Goal: Information Seeking & Learning: Learn about a topic

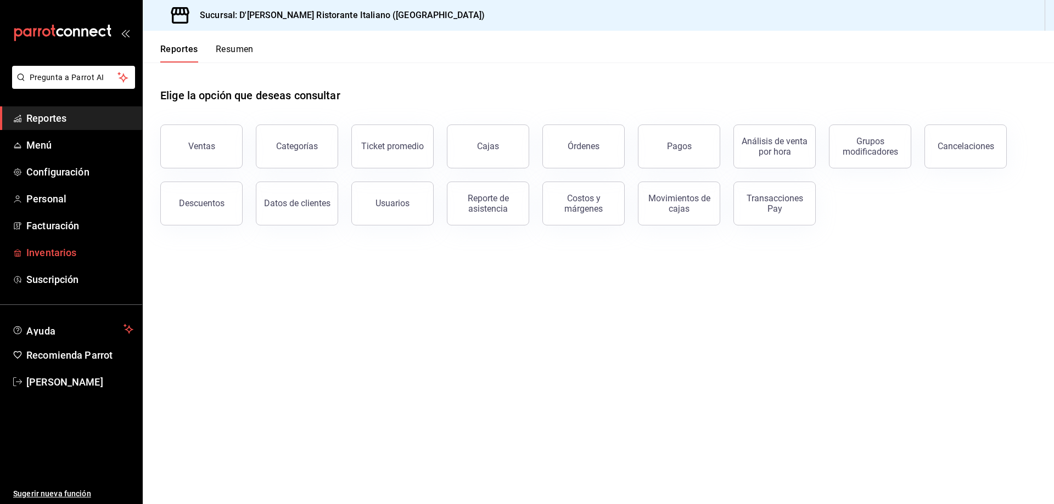
click at [53, 255] on span "Inventarios" at bounding box center [79, 252] width 107 height 15
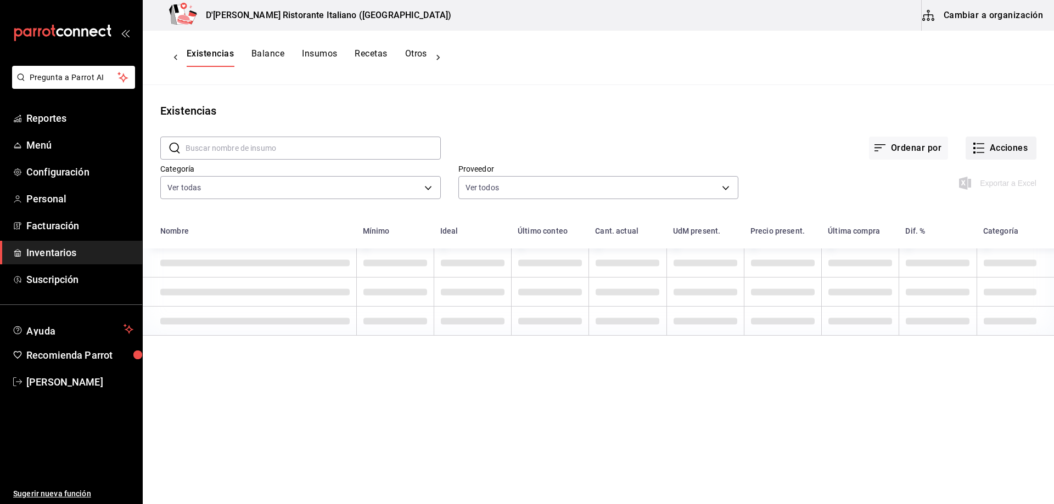
click at [978, 148] on button "Acciones" at bounding box center [1000, 148] width 71 height 23
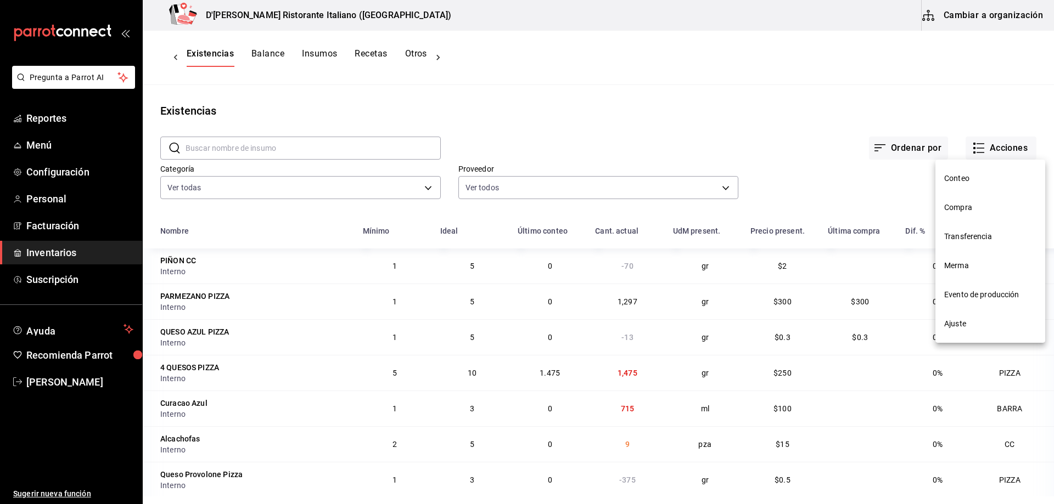
click at [958, 326] on span "Ajuste" at bounding box center [990, 324] width 92 height 12
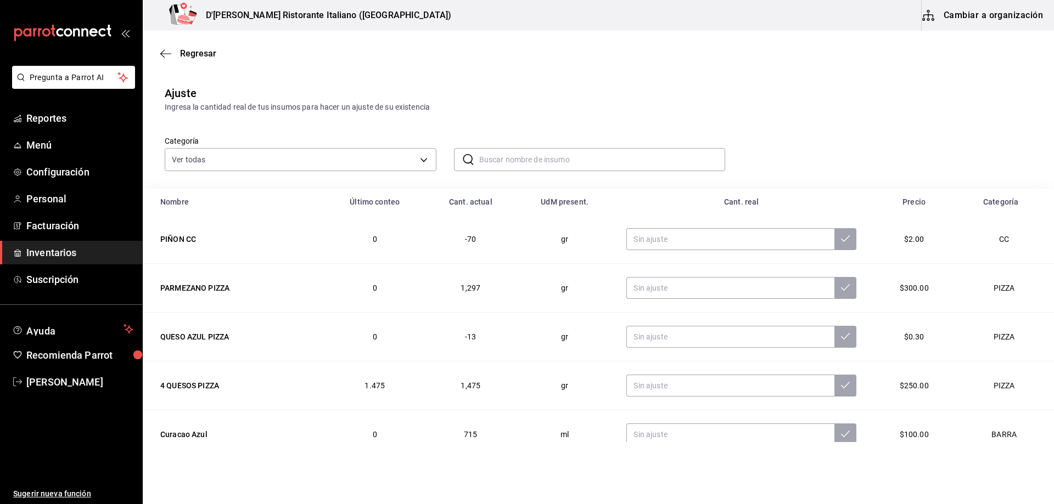
click at [522, 158] on input "text" at bounding box center [602, 160] width 246 height 22
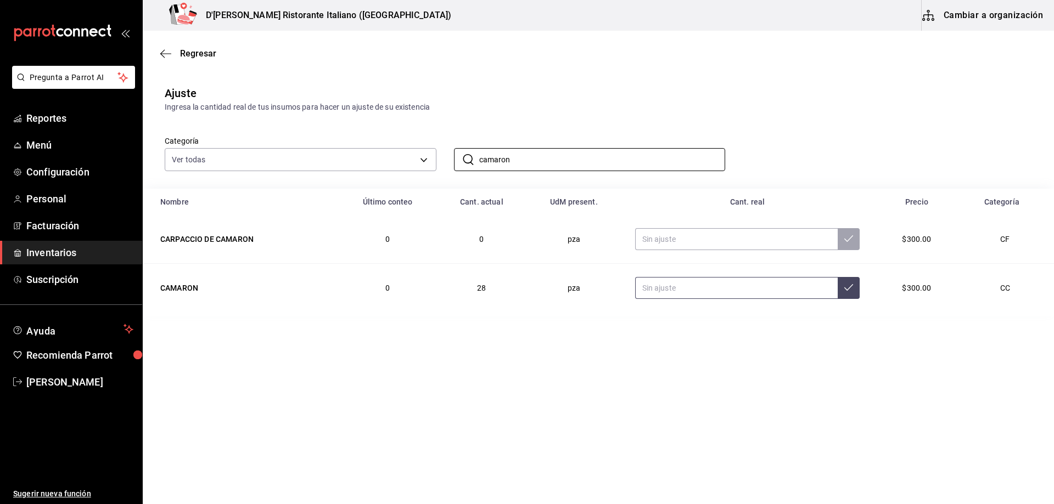
type input "camaron"
click at [730, 290] on input "text" at bounding box center [736, 288] width 203 height 22
type input "23.00"
click at [844, 291] on icon at bounding box center [848, 287] width 9 height 9
click at [67, 255] on span "Inventarios" at bounding box center [79, 252] width 107 height 15
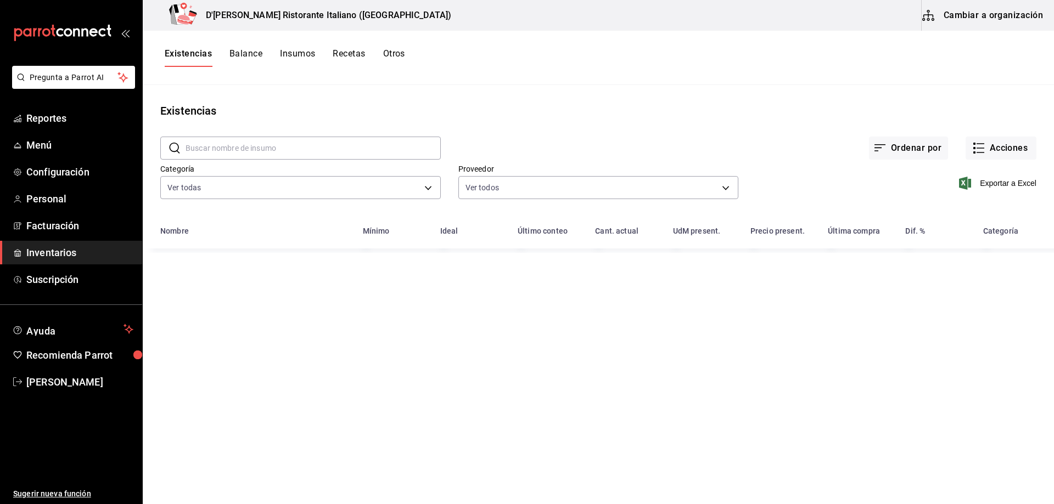
click at [374, 147] on input "text" at bounding box center [312, 148] width 255 height 22
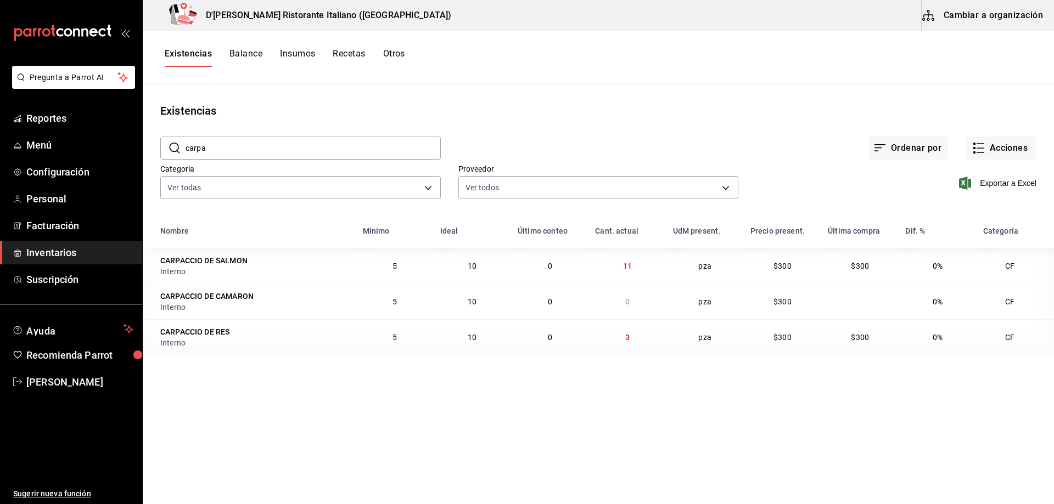
click at [300, 153] on input "carpa" at bounding box center [312, 148] width 255 height 22
type input "c"
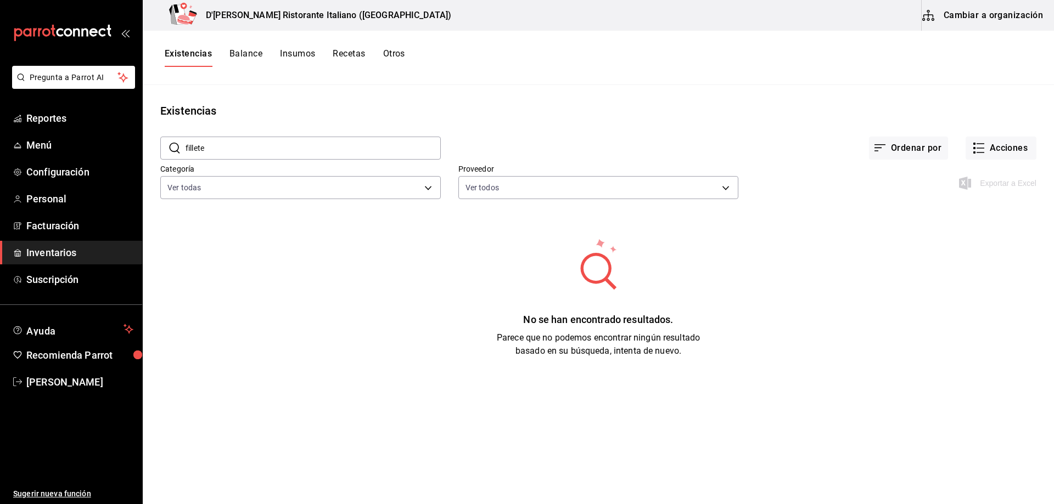
click at [296, 147] on input "fillete" at bounding box center [312, 148] width 255 height 22
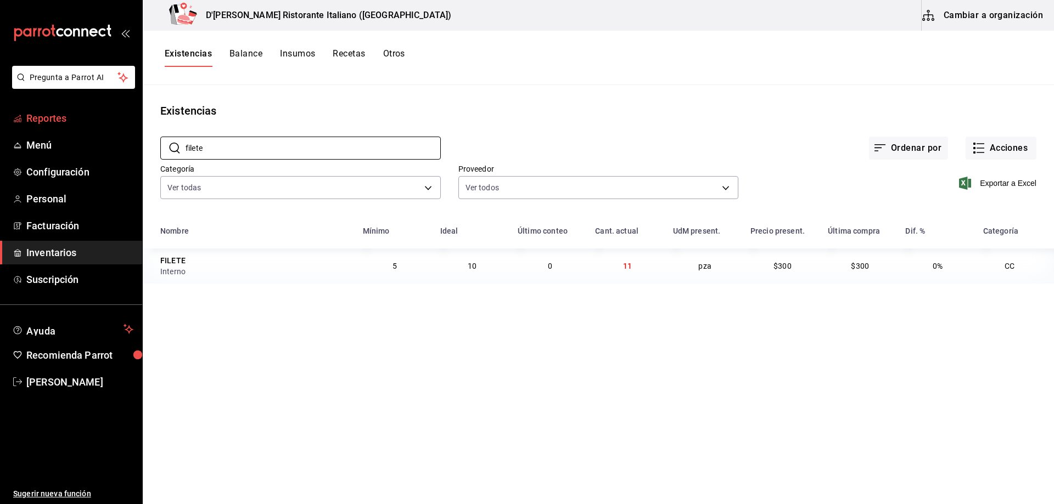
type input "filete"
click at [52, 117] on span "Reportes" at bounding box center [79, 118] width 107 height 15
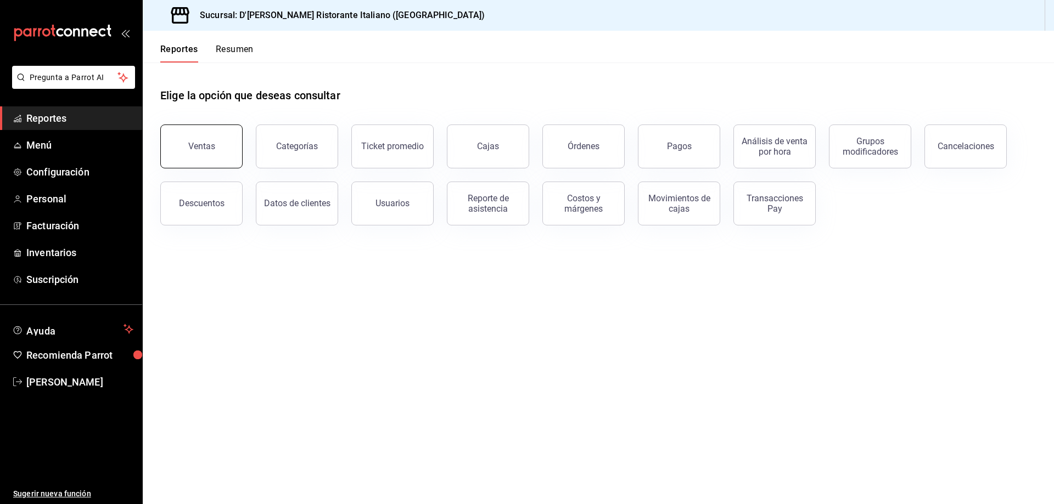
click at [212, 144] on div "Ventas" at bounding box center [201, 146] width 27 height 10
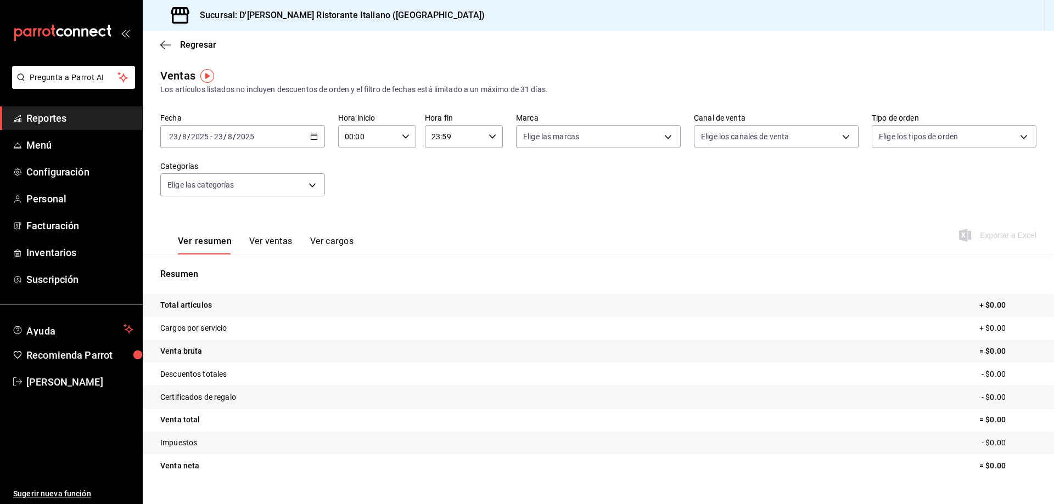
click at [312, 132] on div "2025-08-23 23 / 8 / 2025 - 2025-08-23 23 / 8 / 2025" at bounding box center [242, 136] width 165 height 23
click at [217, 267] on span "Rango de fechas" at bounding box center [212, 269] width 85 height 12
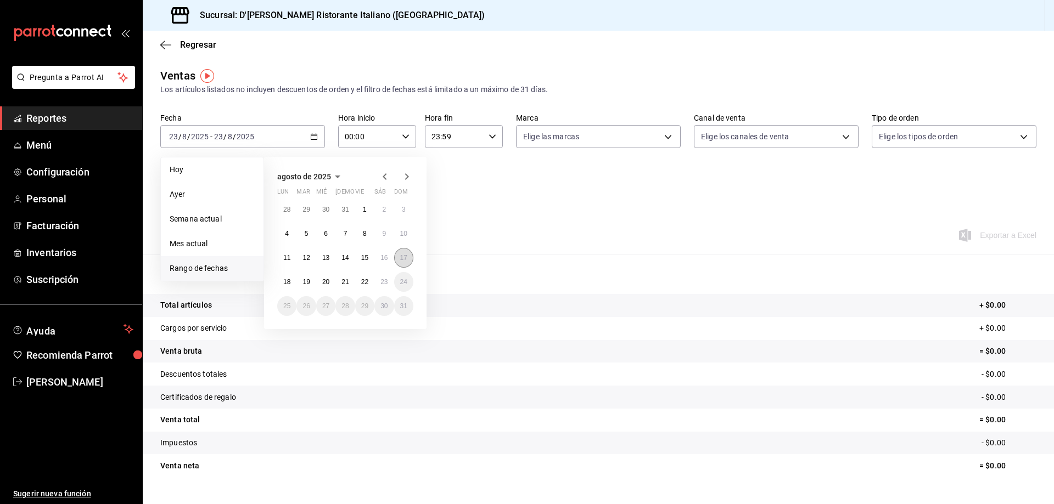
click at [401, 255] on abbr "17" at bounding box center [403, 258] width 7 height 8
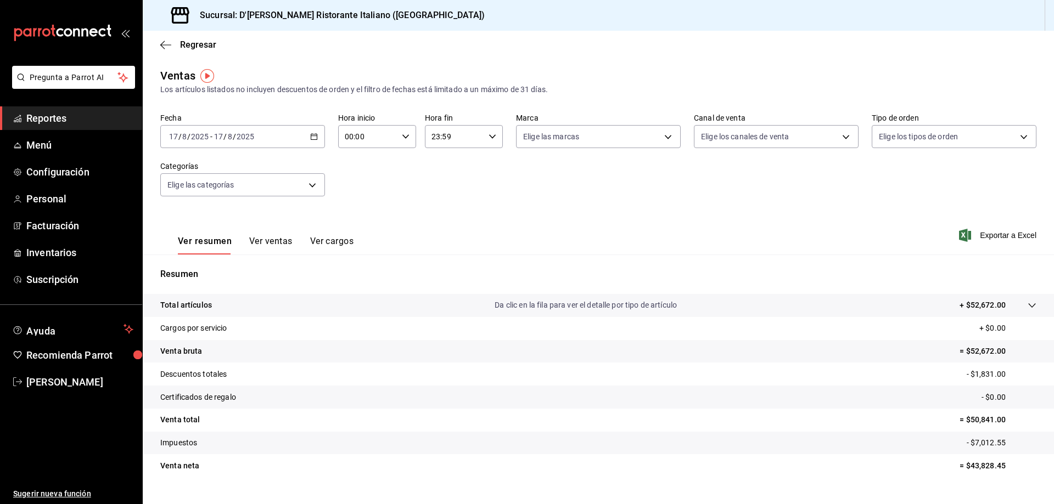
click at [313, 137] on icon "button" at bounding box center [314, 137] width 8 height 8
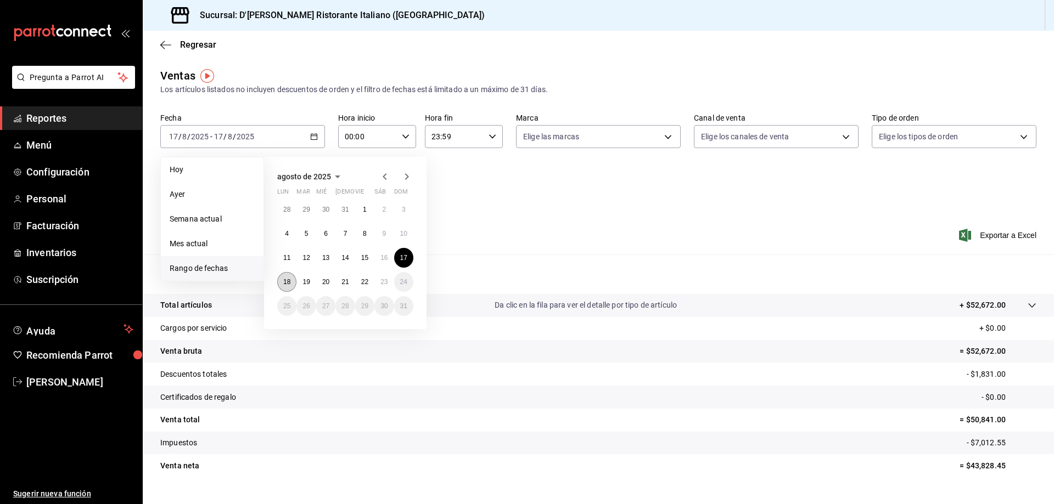
click at [291, 280] on button "18" at bounding box center [286, 282] width 19 height 20
click at [370, 281] on button "22" at bounding box center [364, 282] width 19 height 20
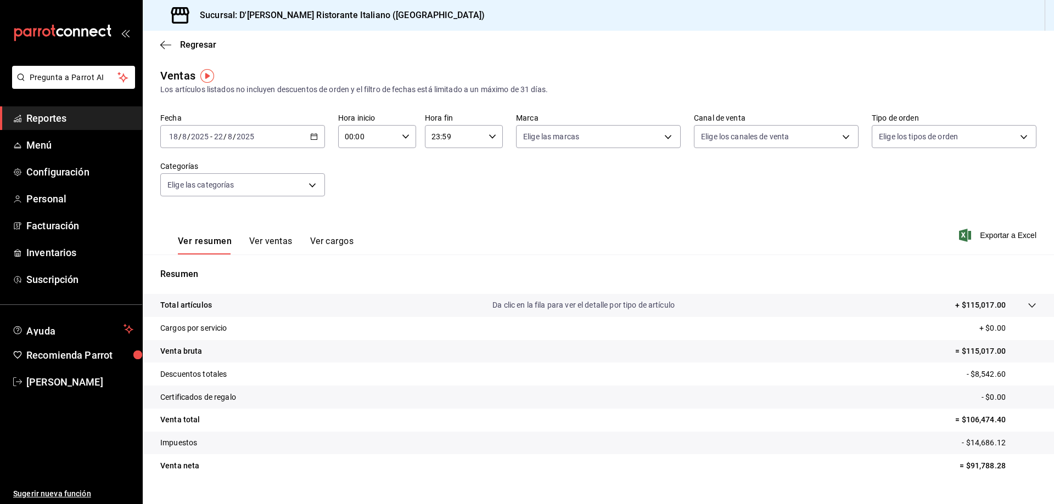
click at [280, 245] on button "Ver ventas" at bounding box center [270, 245] width 43 height 19
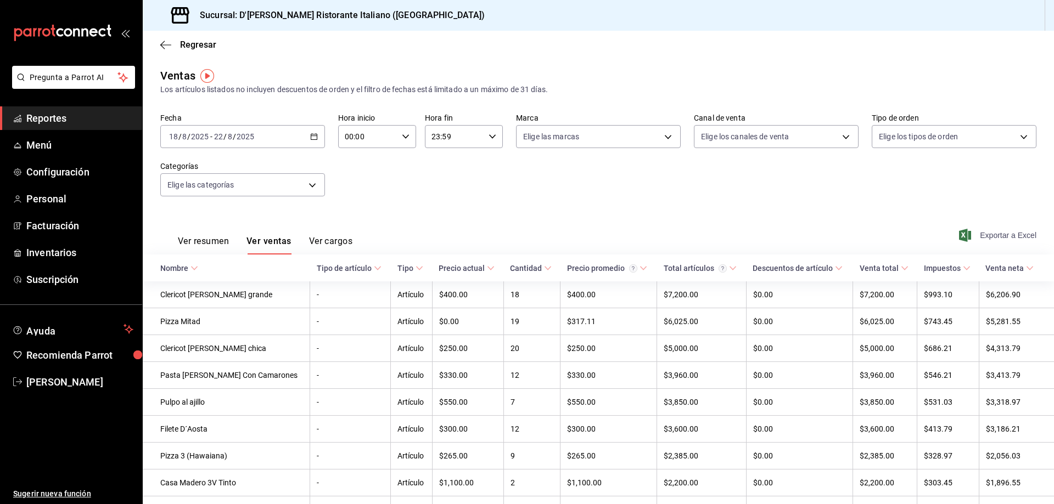
click at [999, 236] on span "Exportar a Excel" at bounding box center [998, 235] width 75 height 13
click at [75, 246] on span "Inventarios" at bounding box center [79, 252] width 107 height 15
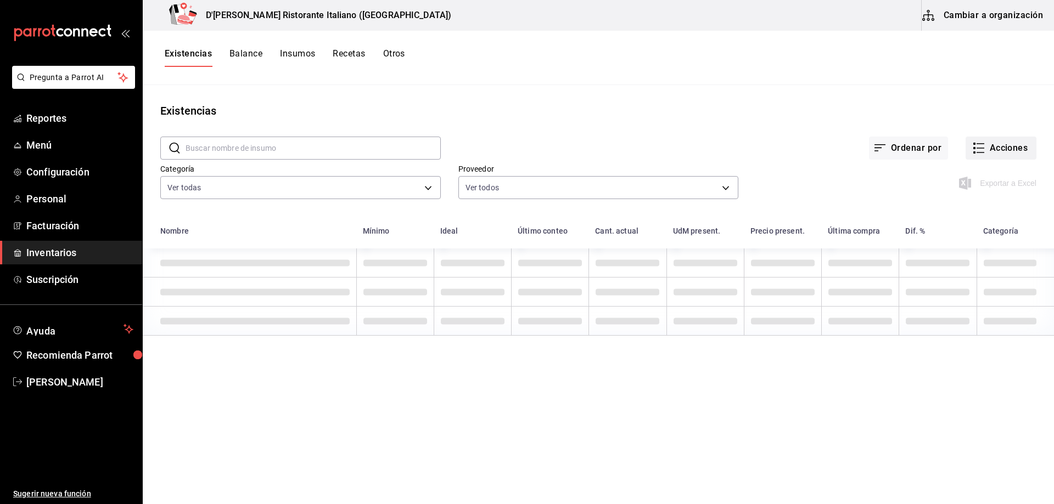
click at [981, 144] on icon "button" at bounding box center [978, 148] width 13 height 13
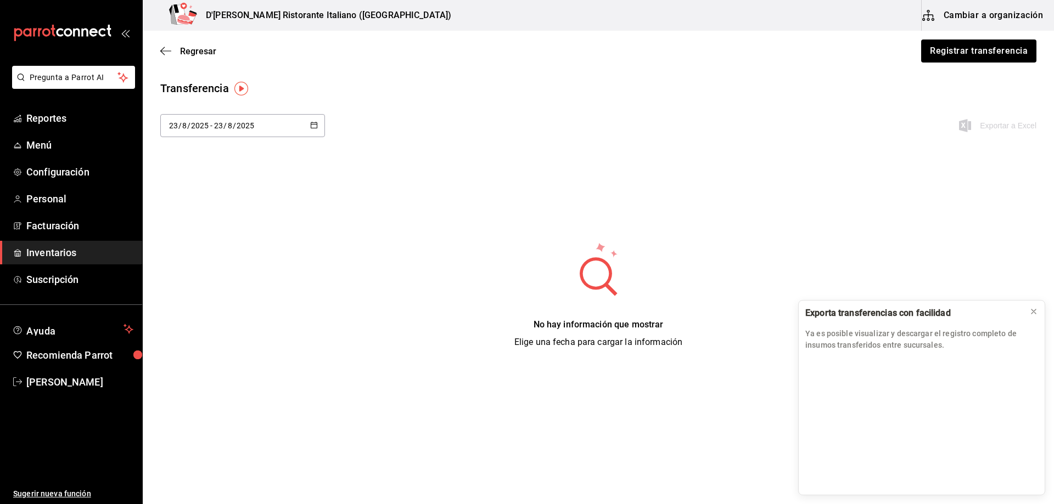
click at [313, 120] on div "2025-08-23 23 / 8 / 2025 - 2025-08-23 23 / 8 / 2025" at bounding box center [242, 125] width 165 height 23
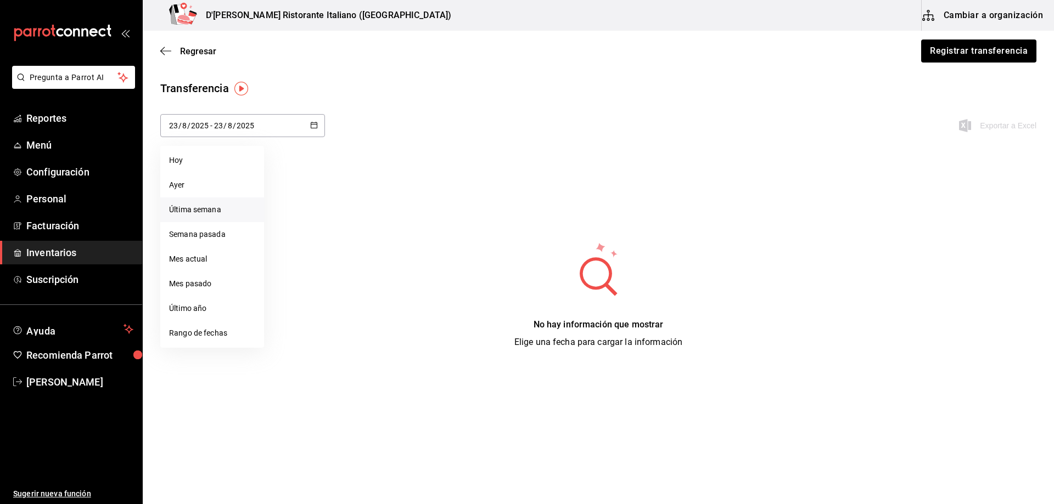
click at [226, 204] on li "Última semana" at bounding box center [212, 210] width 104 height 25
type input "2025-08-17"
type input "17"
click at [311, 123] on \(Stroke\) "button" at bounding box center [314, 125] width 7 height 6
click at [309, 122] on div "2025-08-17 17 / 8 / 2025 - 2025-08-23 23 / 8 / 2025" at bounding box center [242, 125] width 165 height 23
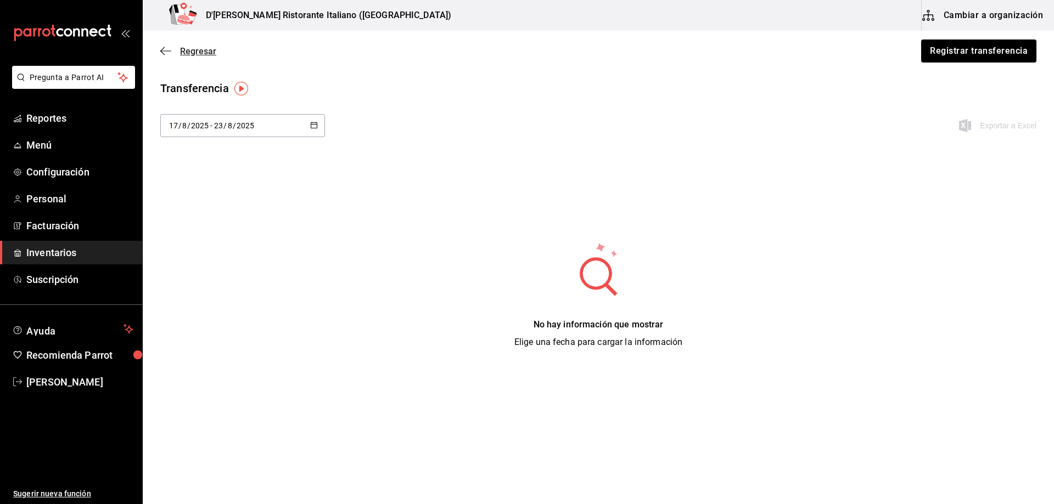
click at [189, 50] on span "Regresar" at bounding box center [198, 51] width 36 height 10
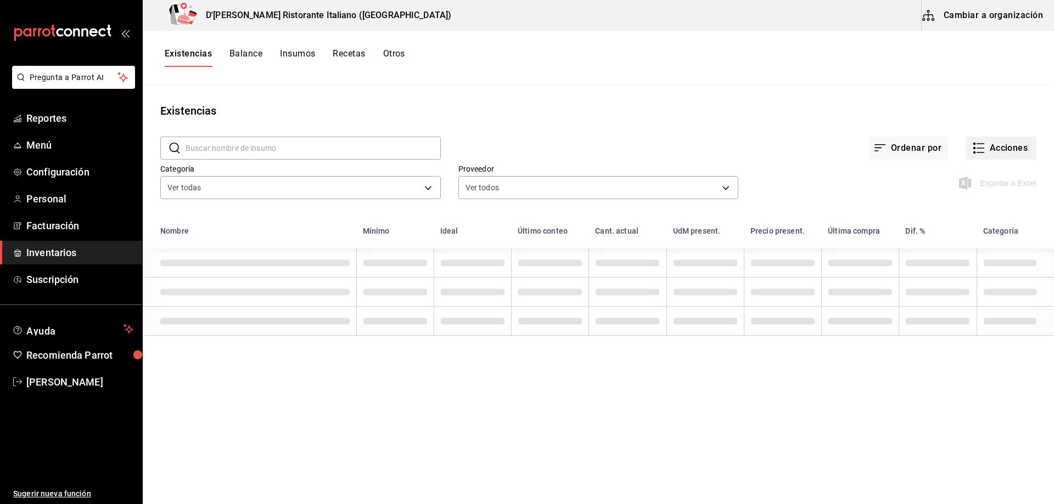
click at [979, 146] on button "Acciones" at bounding box center [1000, 148] width 71 height 23
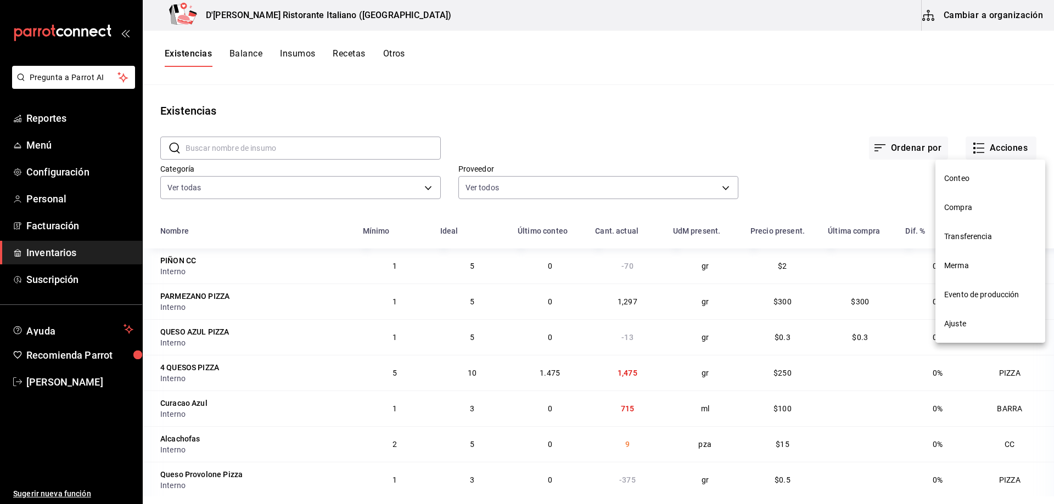
click at [976, 204] on span "Compra" at bounding box center [990, 208] width 92 height 12
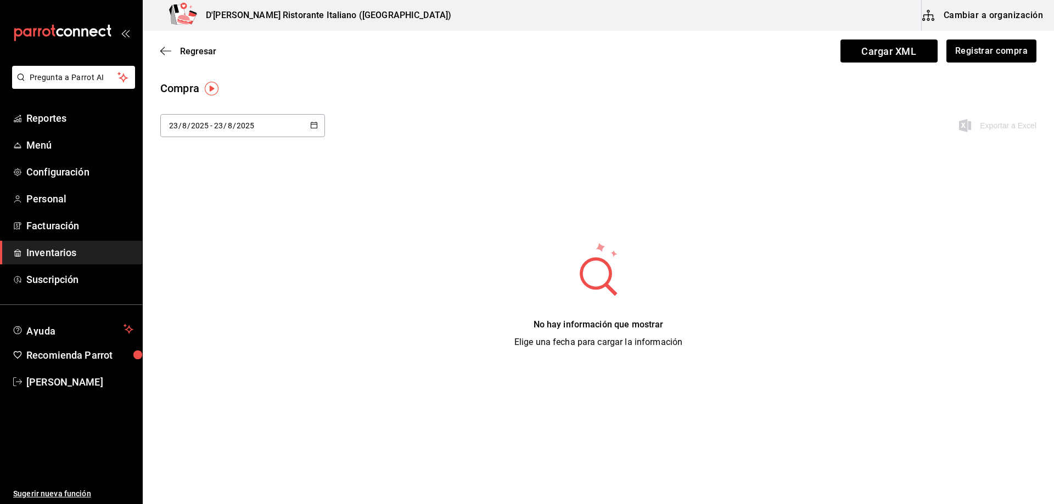
click at [311, 123] on \(Stroke\) "button" at bounding box center [314, 125] width 7 height 6
click at [221, 209] on li "Última semana" at bounding box center [212, 210] width 104 height 25
type input "2025-08-17"
type input "17"
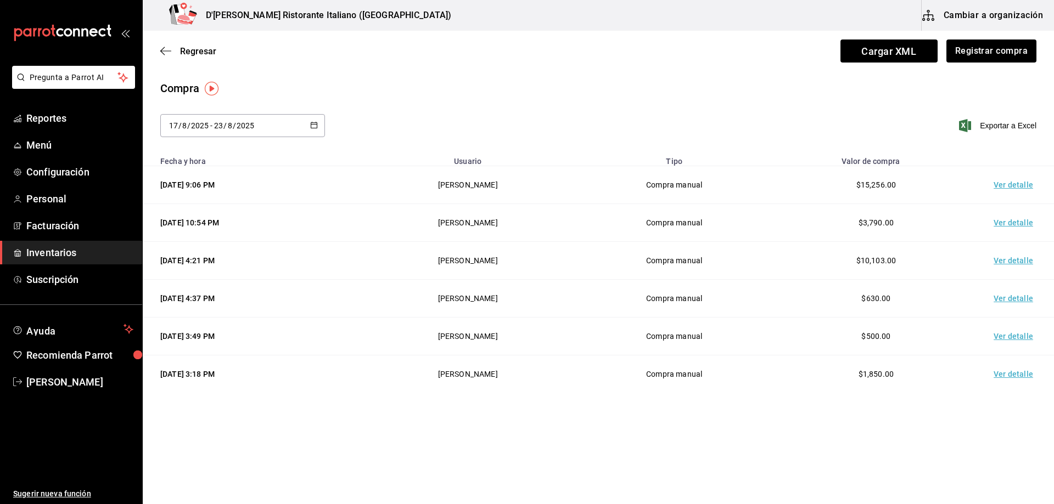
click at [1011, 375] on td "Ver detalle" at bounding box center [1015, 375] width 77 height 38
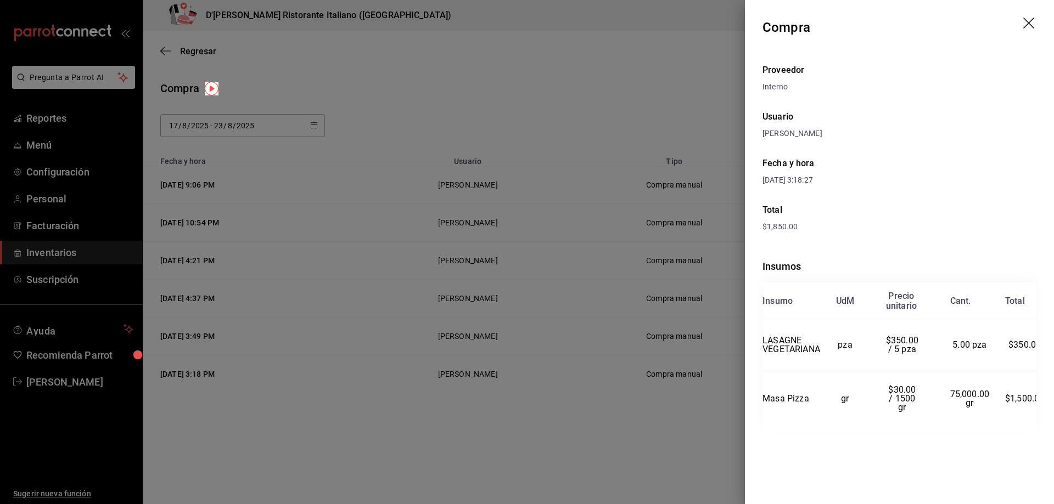
click at [1027, 29] on icon "drag" at bounding box center [1029, 24] width 13 height 13
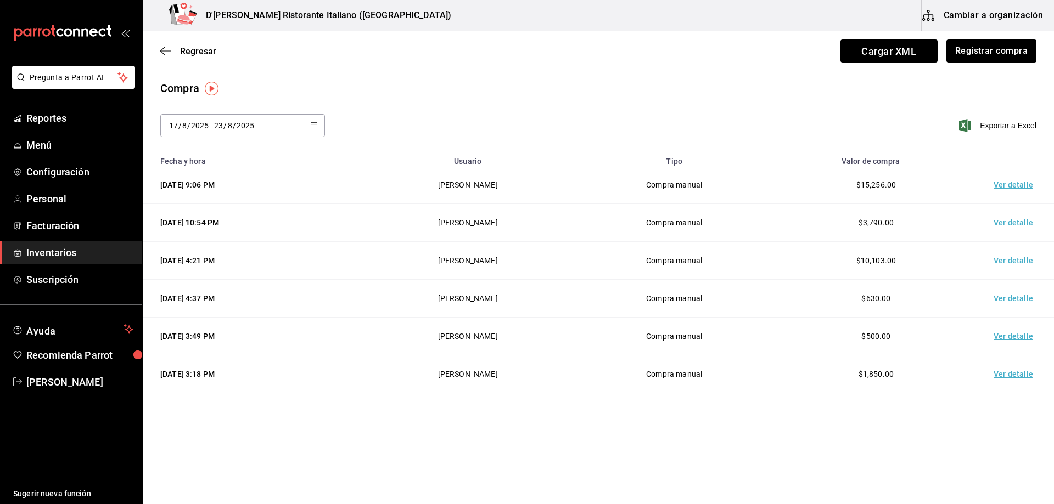
click at [1004, 334] on td "Ver detalle" at bounding box center [1015, 337] width 77 height 38
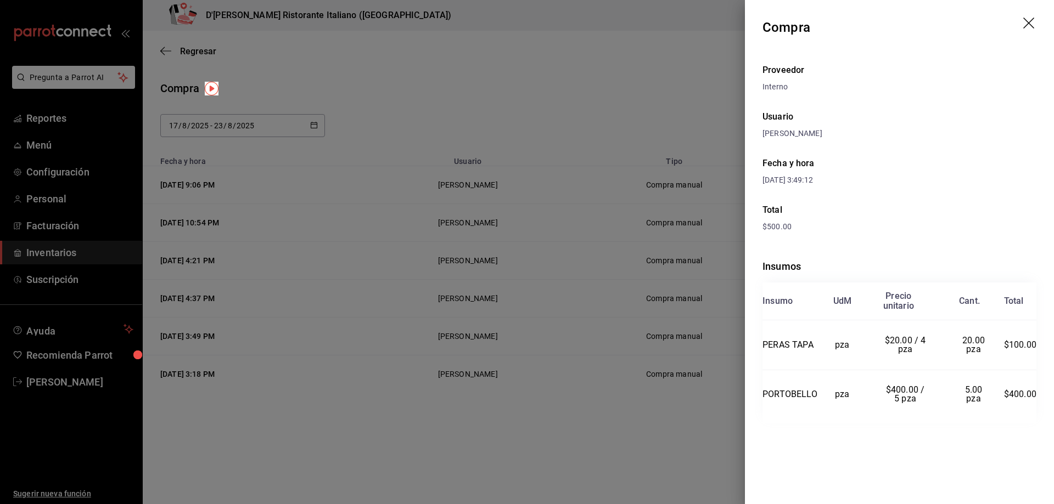
click at [1025, 21] on icon "drag" at bounding box center [1029, 24] width 13 height 13
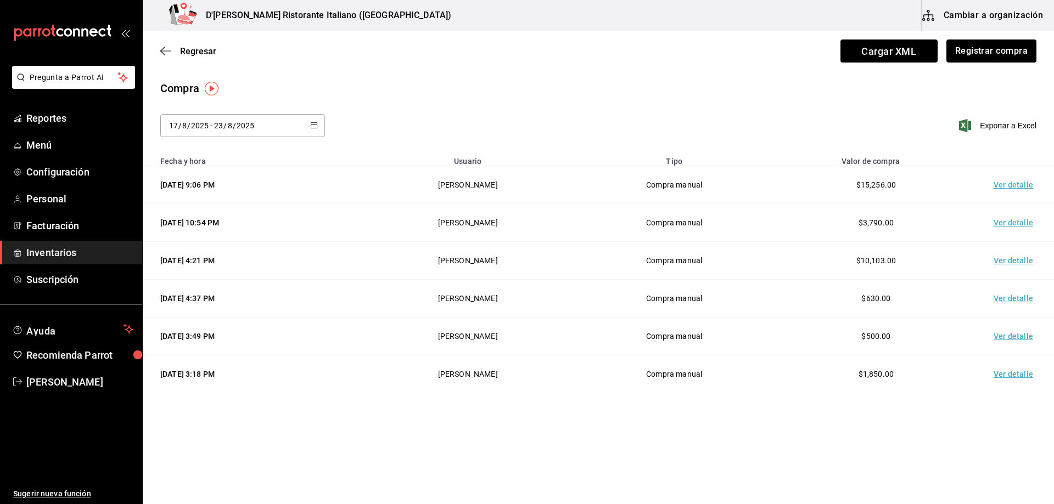
click at [1015, 295] on td "Ver detalle" at bounding box center [1015, 299] width 77 height 38
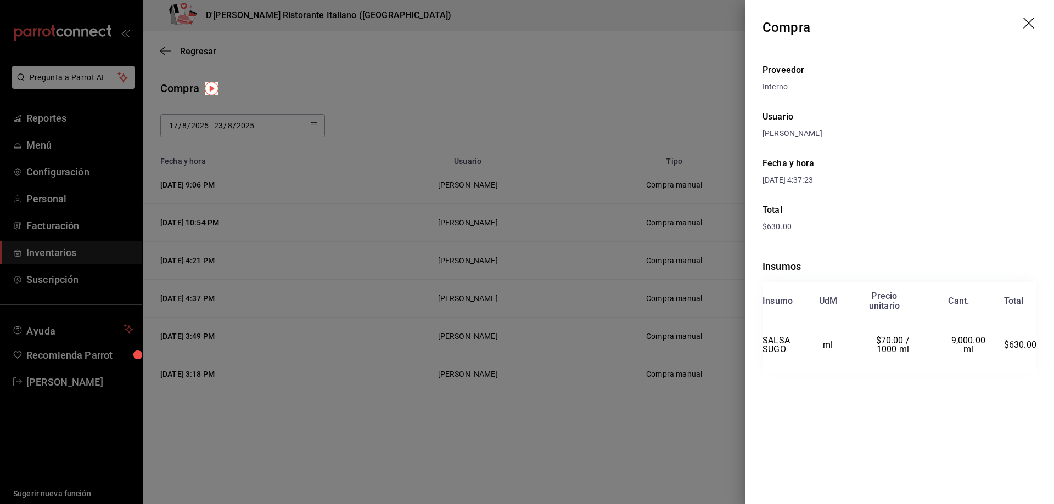
click at [1027, 23] on icon "drag" at bounding box center [1029, 24] width 13 height 13
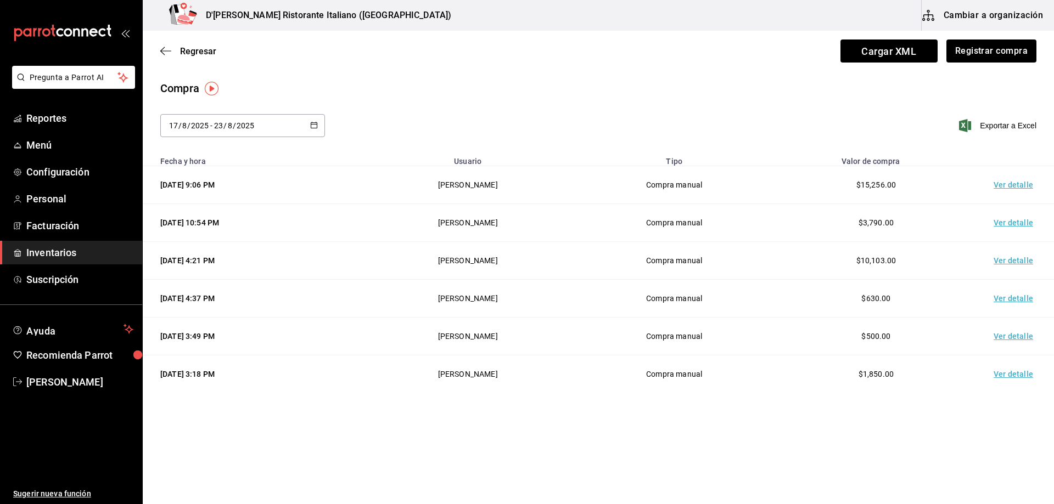
click at [1015, 260] on td "Ver detalle" at bounding box center [1015, 261] width 77 height 38
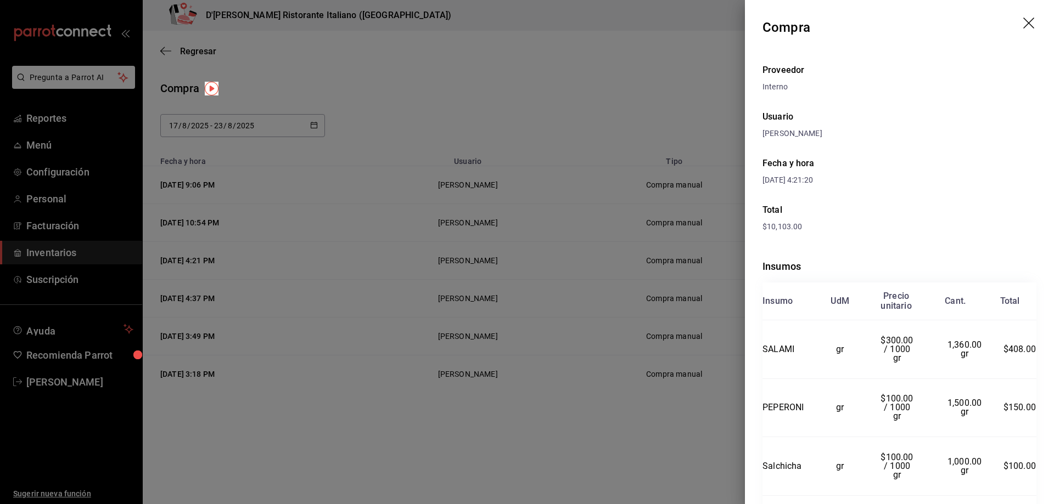
click at [1023, 20] on icon "drag" at bounding box center [1029, 24] width 13 height 13
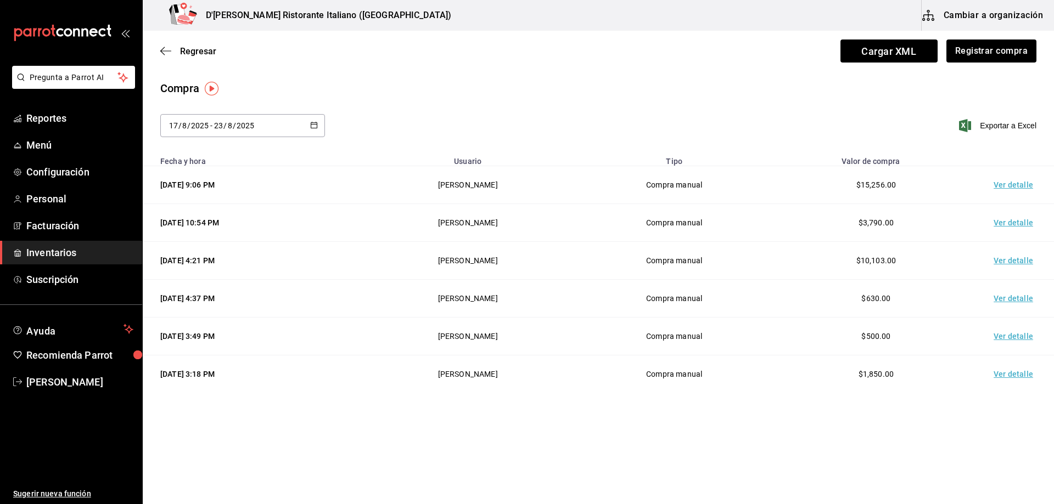
click at [1006, 223] on td "Ver detalle" at bounding box center [1015, 223] width 77 height 38
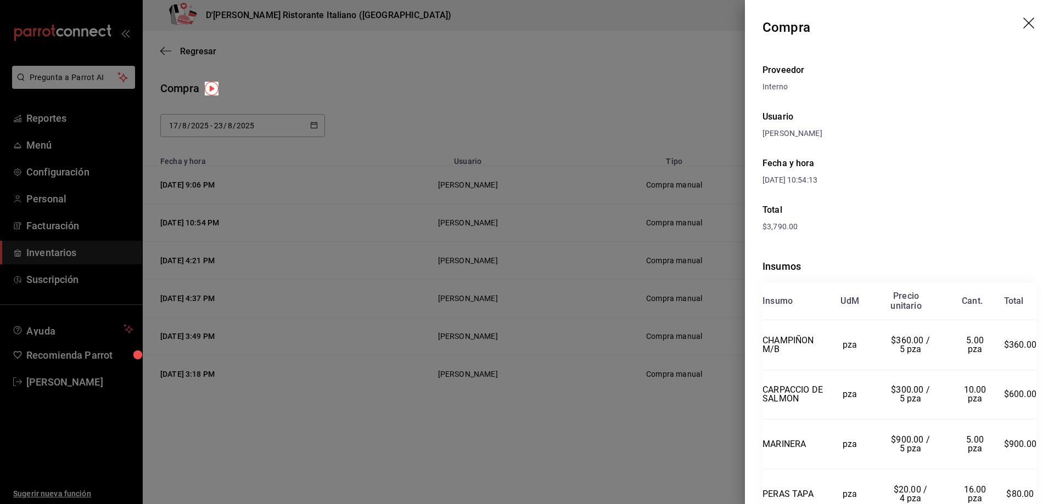
click at [1023, 23] on icon "drag" at bounding box center [1028, 23] width 11 height 11
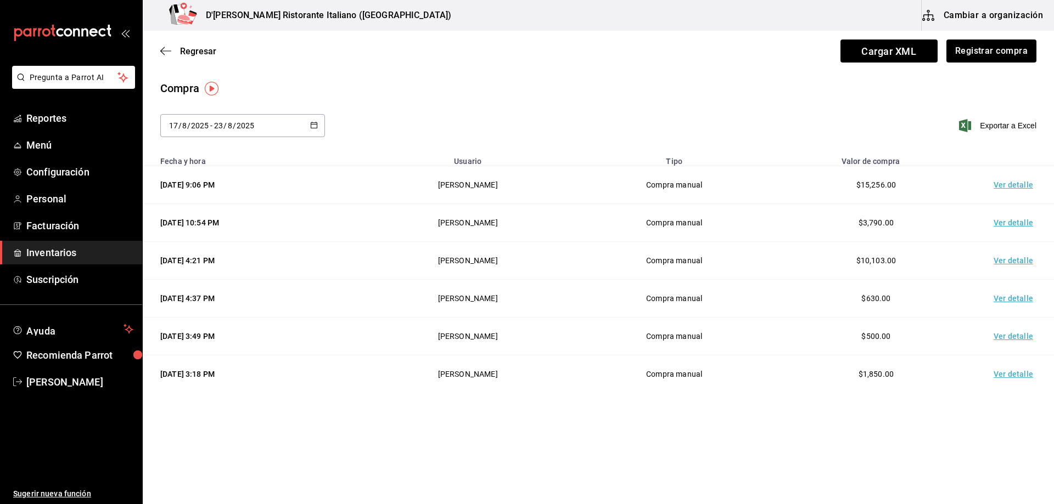
click at [1013, 185] on td "Ver detalle" at bounding box center [1015, 185] width 77 height 38
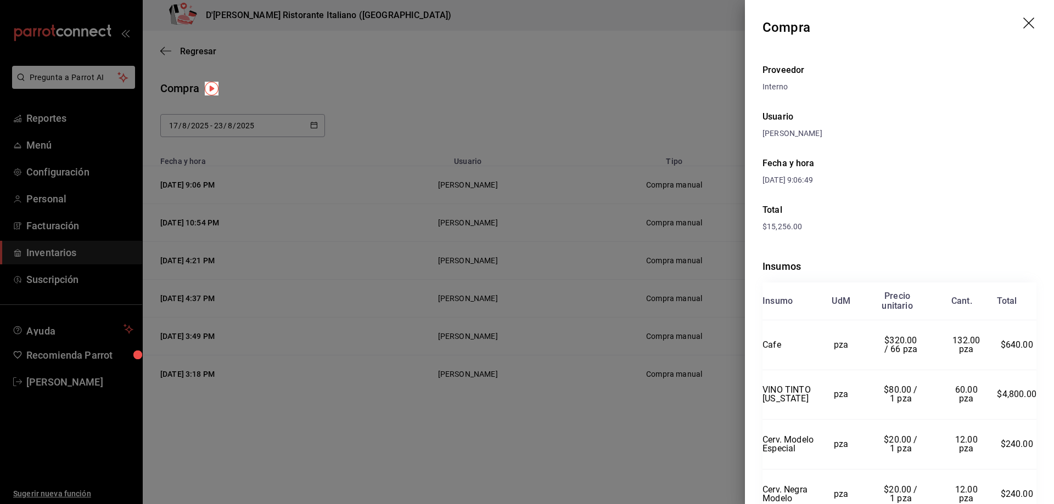
click at [1023, 20] on icon "drag" at bounding box center [1029, 24] width 13 height 13
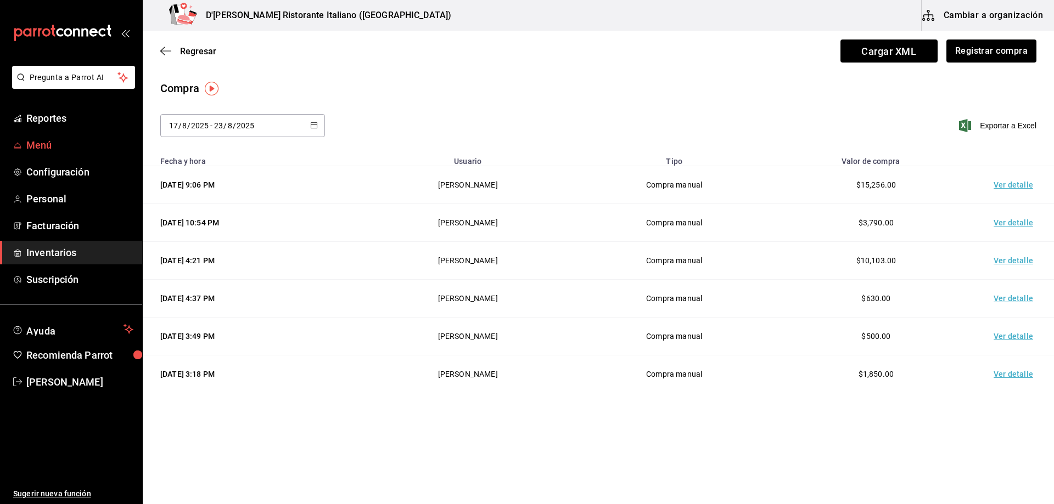
click at [50, 147] on span "Menú" at bounding box center [79, 145] width 107 height 15
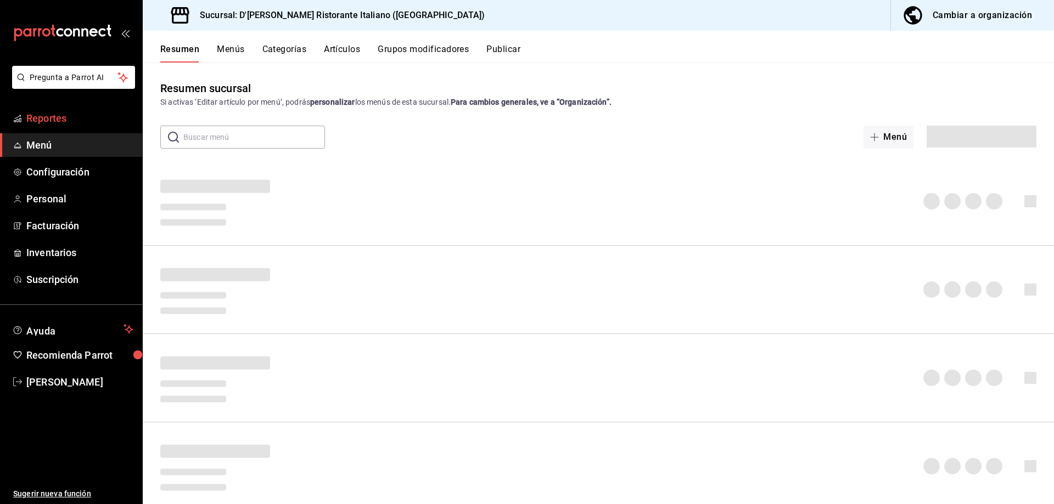
click at [65, 113] on span "Reportes" at bounding box center [79, 118] width 107 height 15
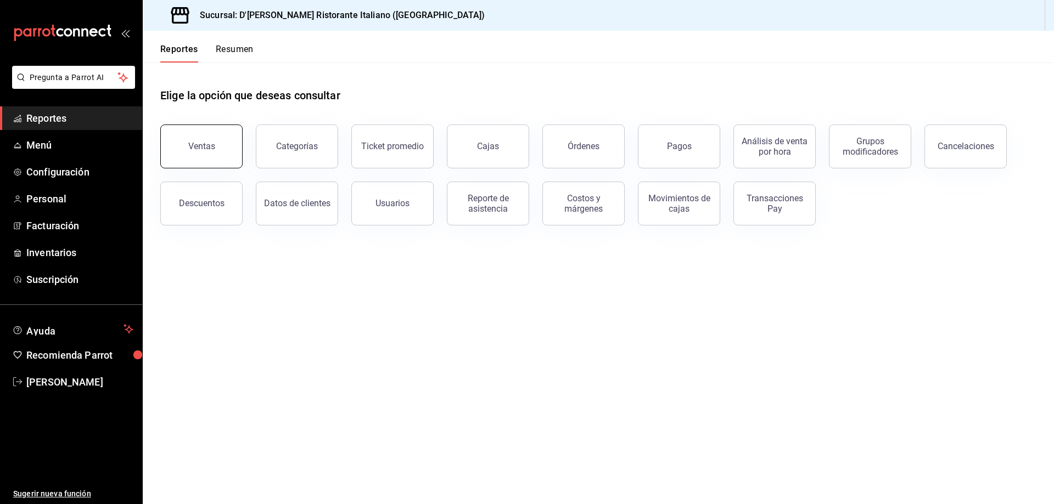
click at [187, 147] on button "Ventas" at bounding box center [201, 147] width 82 height 44
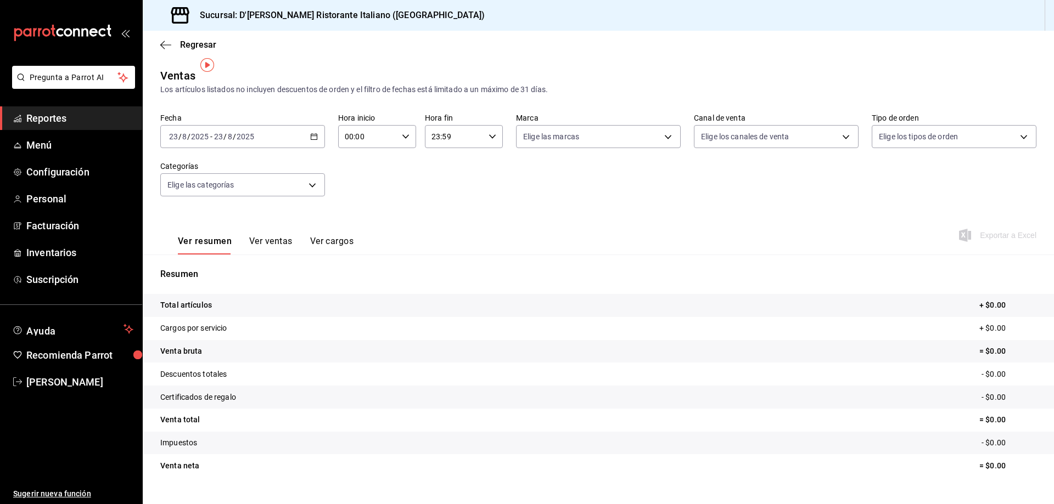
scroll to position [21, 0]
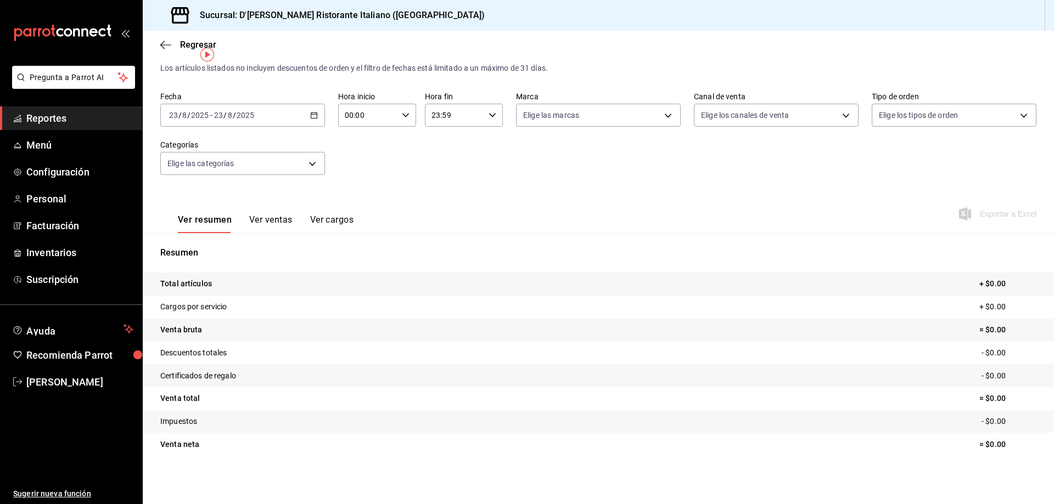
click at [310, 116] on icon "button" at bounding box center [314, 115] width 8 height 8
click at [205, 247] on span "Rango de fechas" at bounding box center [212, 247] width 85 height 12
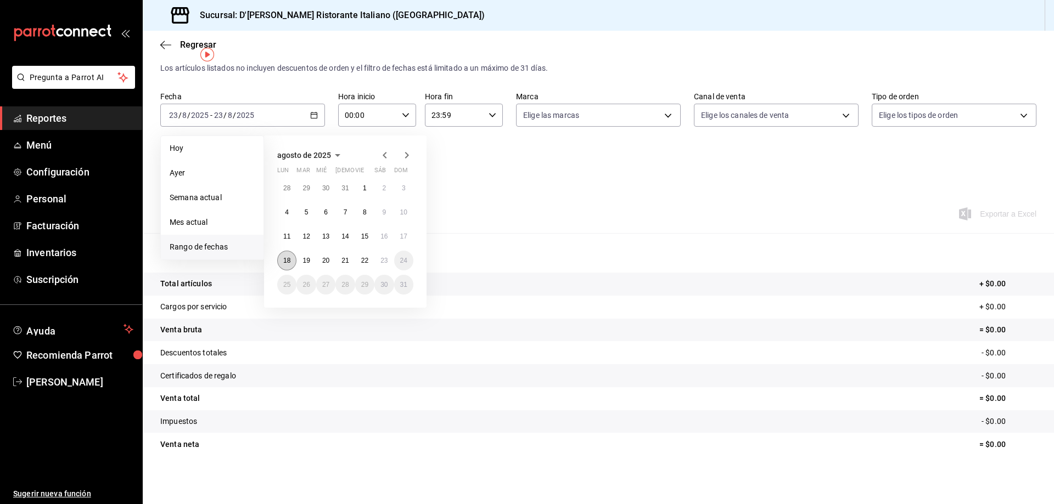
click at [285, 262] on abbr "18" at bounding box center [286, 261] width 7 height 8
click at [382, 260] on abbr "23" at bounding box center [383, 261] width 7 height 8
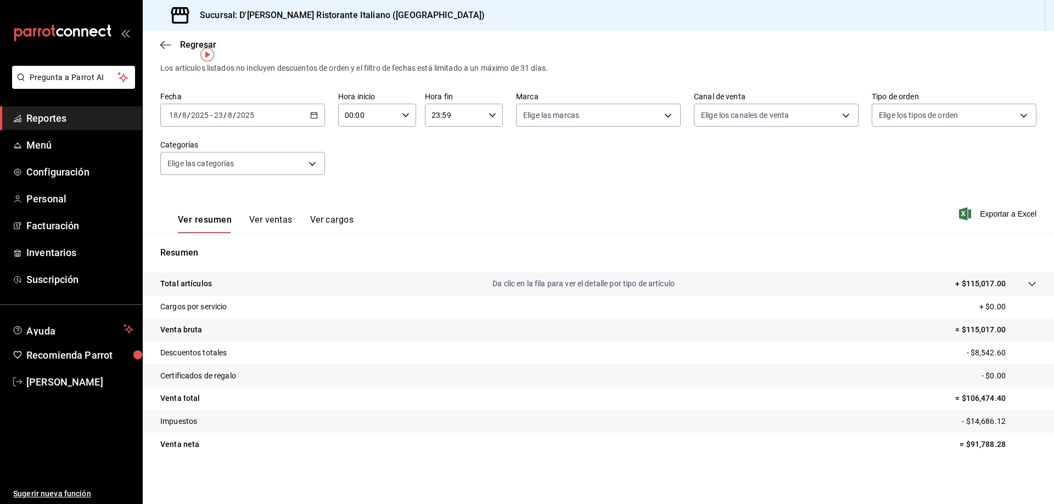
click at [281, 217] on button "Ver ventas" at bounding box center [270, 224] width 43 height 19
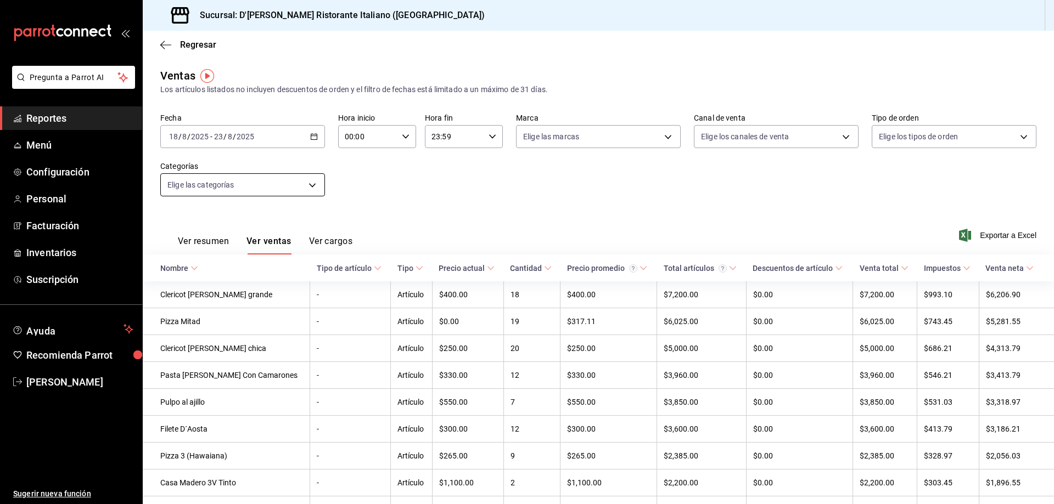
click at [312, 185] on body "Pregunta a Parrot AI Reportes Menú Configuración Personal Facturación Inventari…" at bounding box center [527, 252] width 1054 height 504
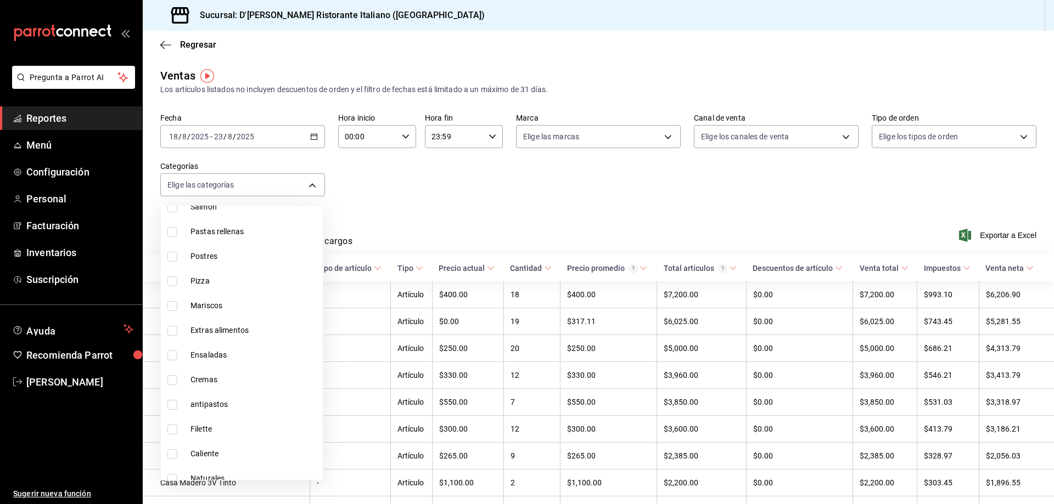
scroll to position [549, 0]
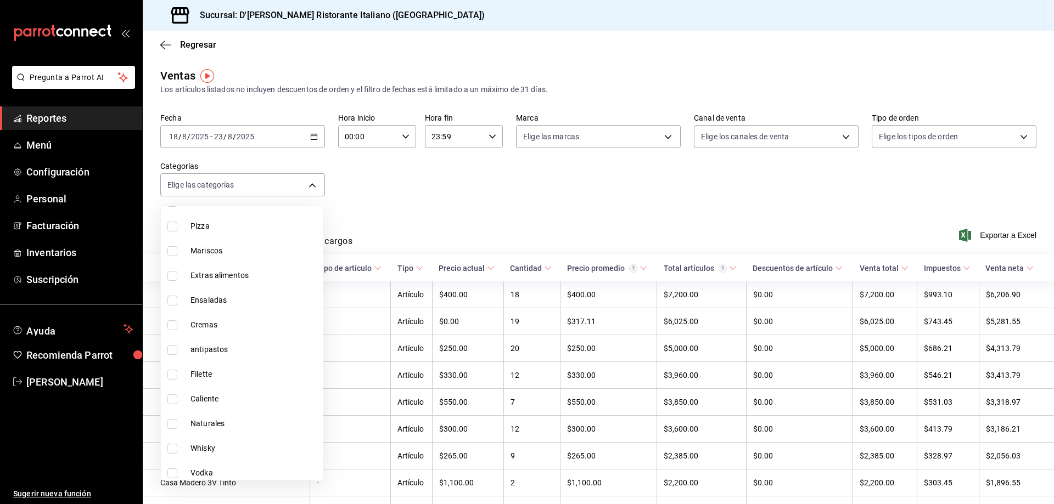
click at [204, 370] on span "Filette" at bounding box center [254, 375] width 128 height 12
type input "25c25e0f-8b5c-48e9-b5ab-9a17beacec68"
checkbox input "true"
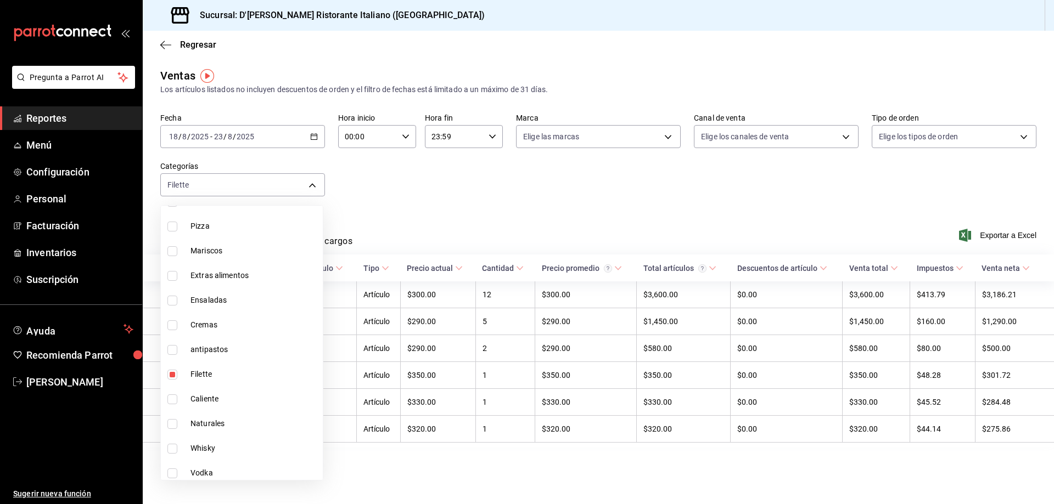
click at [395, 199] on div at bounding box center [527, 252] width 1054 height 504
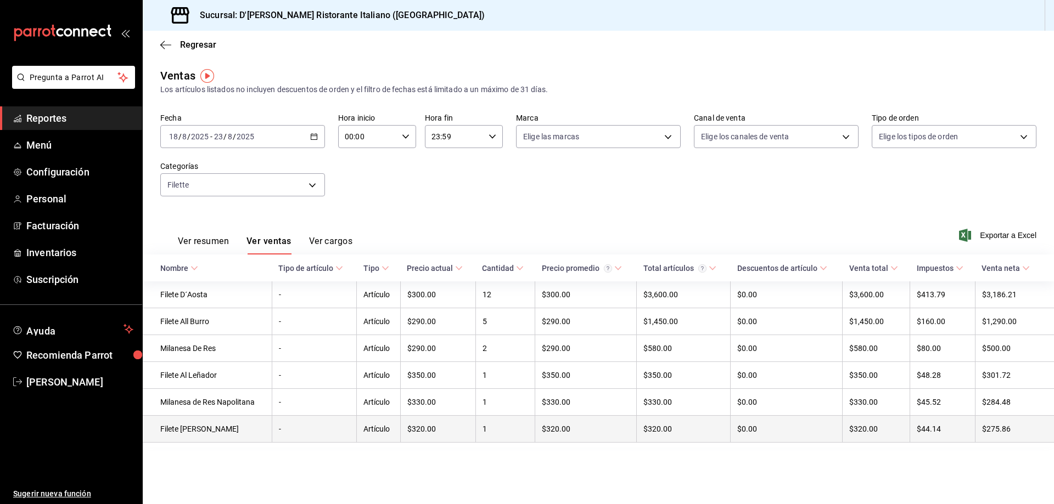
click at [195, 434] on td "Filete Al Pepe" at bounding box center [207, 429] width 129 height 27
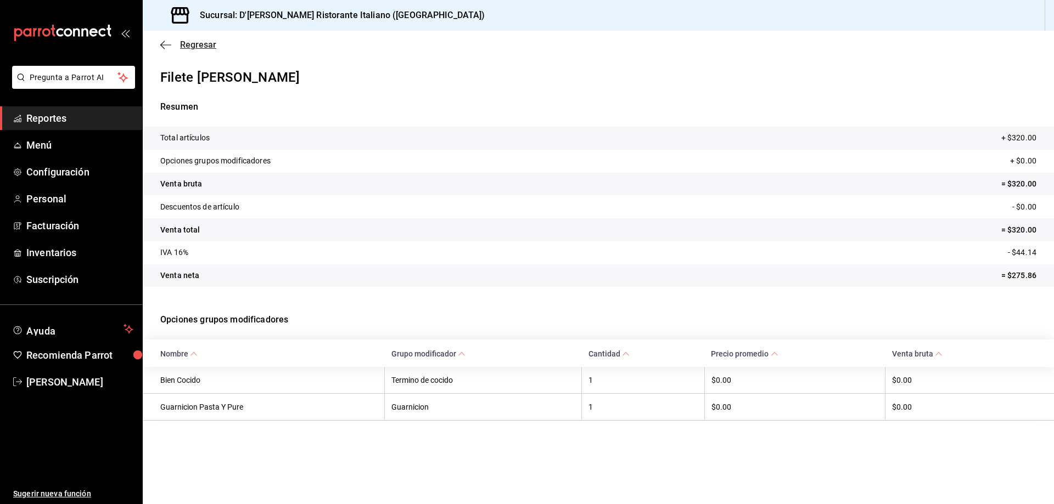
click at [185, 43] on span "Regresar" at bounding box center [198, 45] width 36 height 10
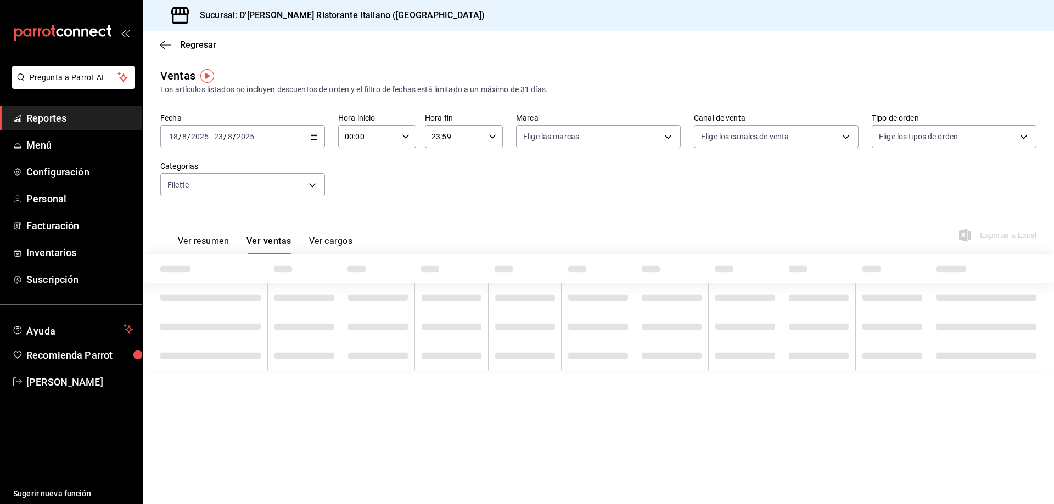
type input "25c25e0f-8b5c-48e9-b5ab-9a17beacec68"
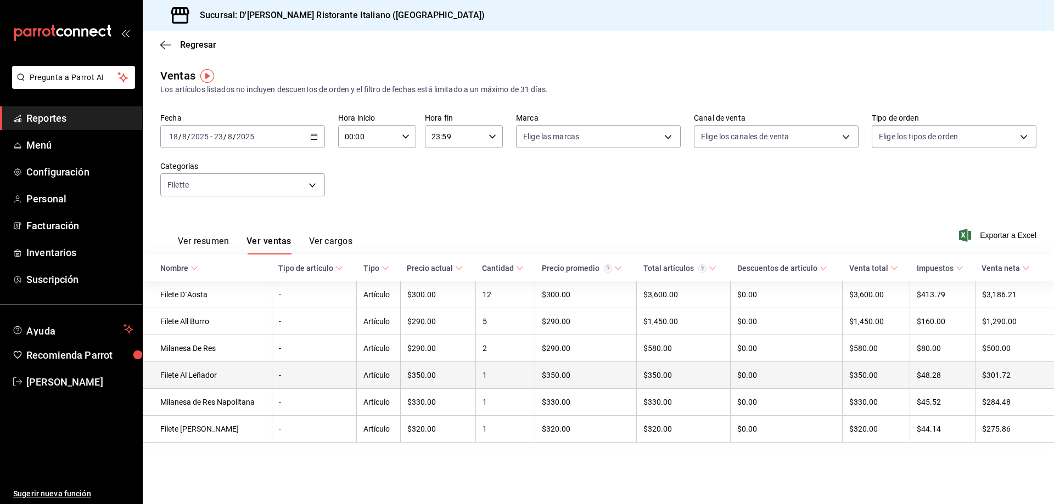
click at [210, 374] on td "Filete Al Leñador" at bounding box center [207, 375] width 129 height 27
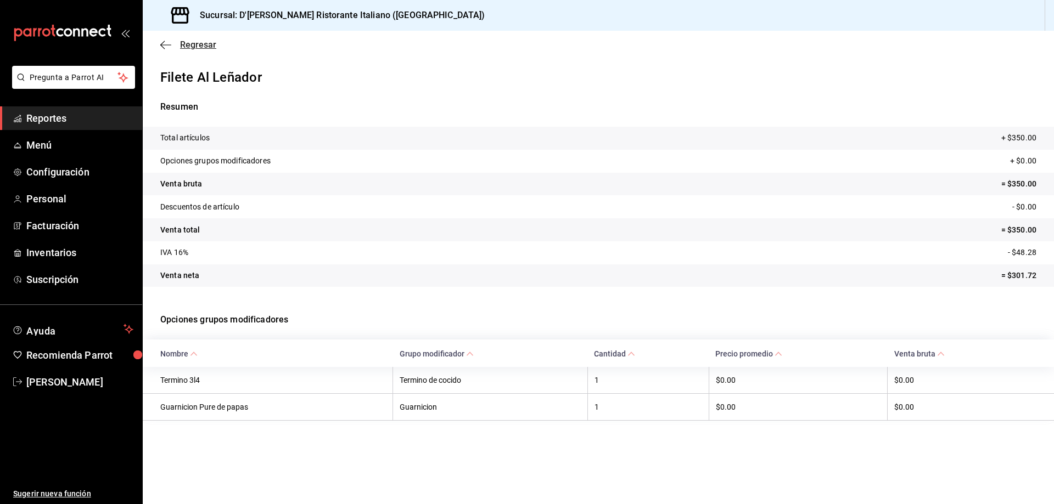
click at [188, 48] on span "Regresar" at bounding box center [198, 45] width 36 height 10
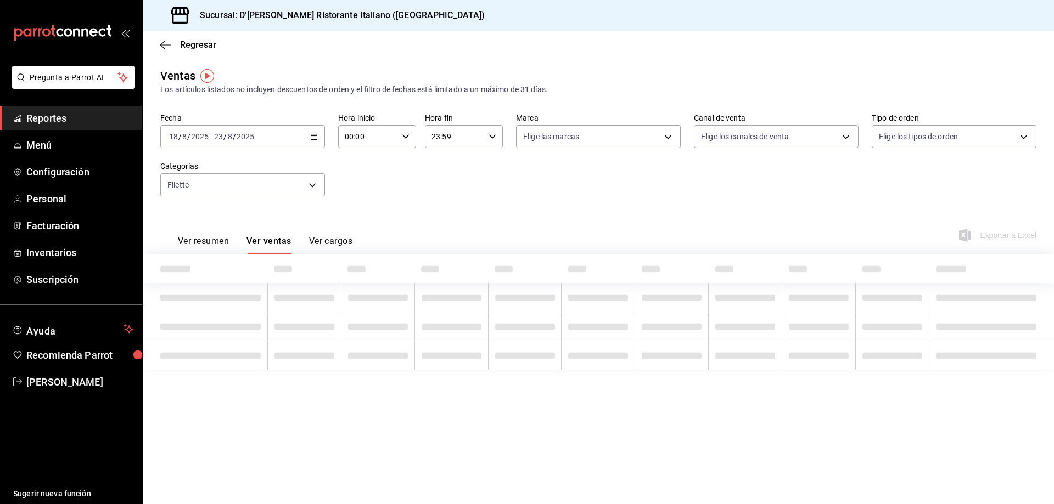
type input "25c25e0f-8b5c-48e9-b5ab-9a17beacec68"
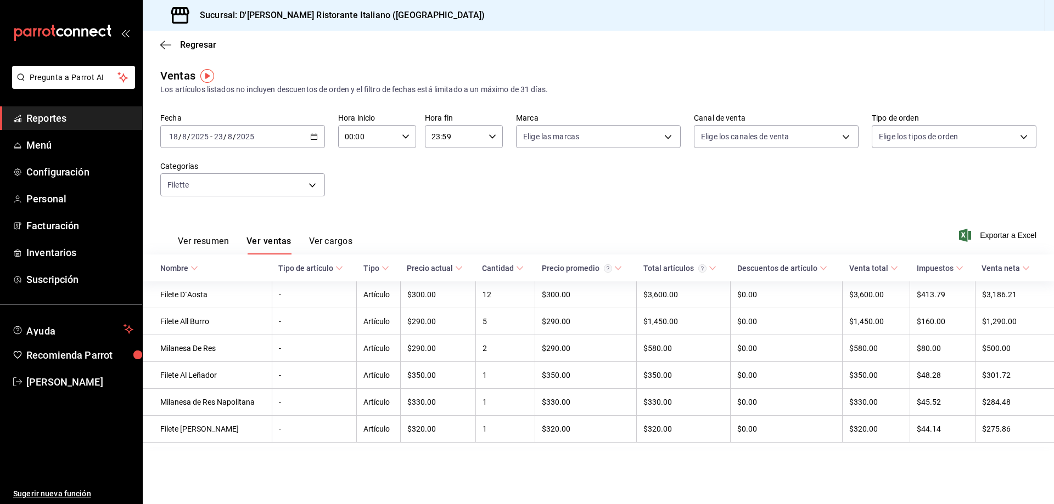
click at [313, 134] on \(Stroke\) "button" at bounding box center [314, 137] width 7 height 6
click at [207, 270] on span "Rango de fechas" at bounding box center [212, 269] width 85 height 12
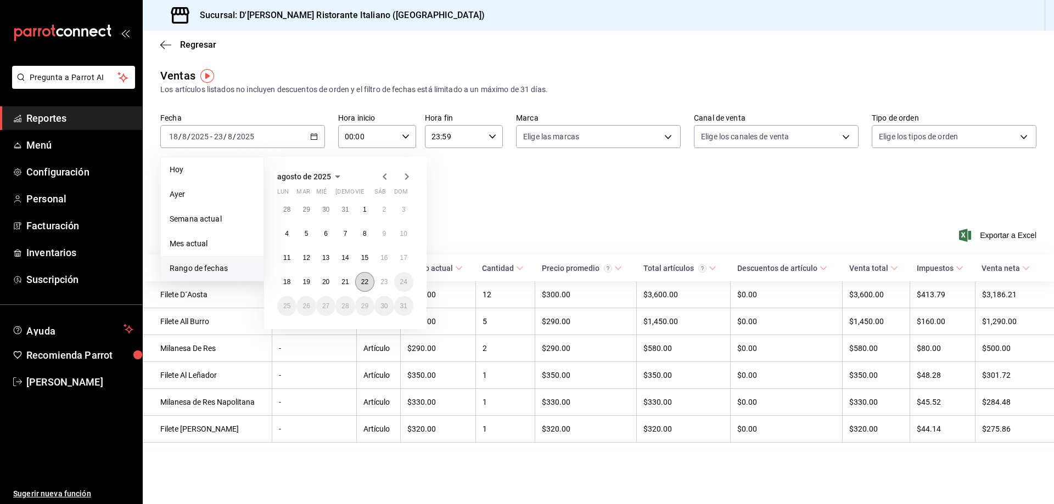
click at [365, 282] on abbr "22" at bounding box center [364, 282] width 7 height 8
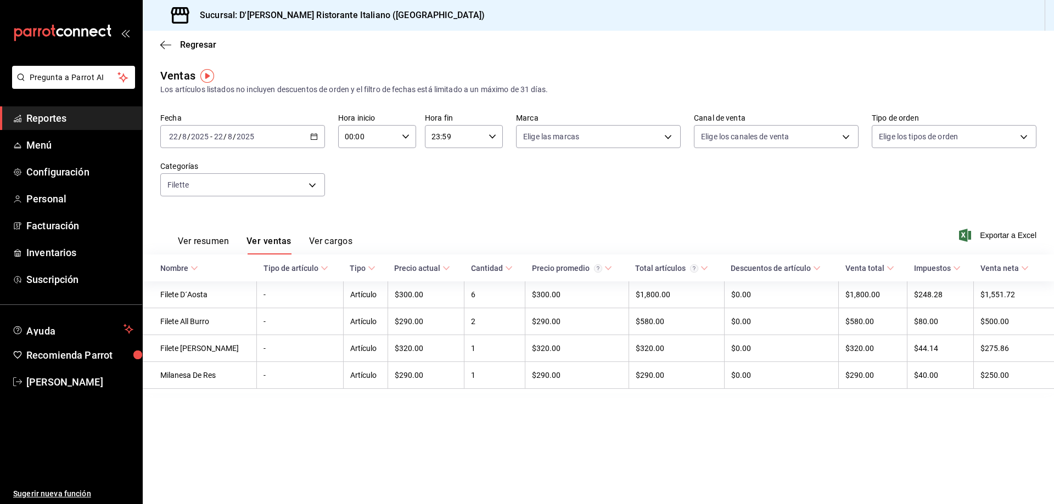
click at [316, 136] on icon "button" at bounding box center [314, 137] width 8 height 8
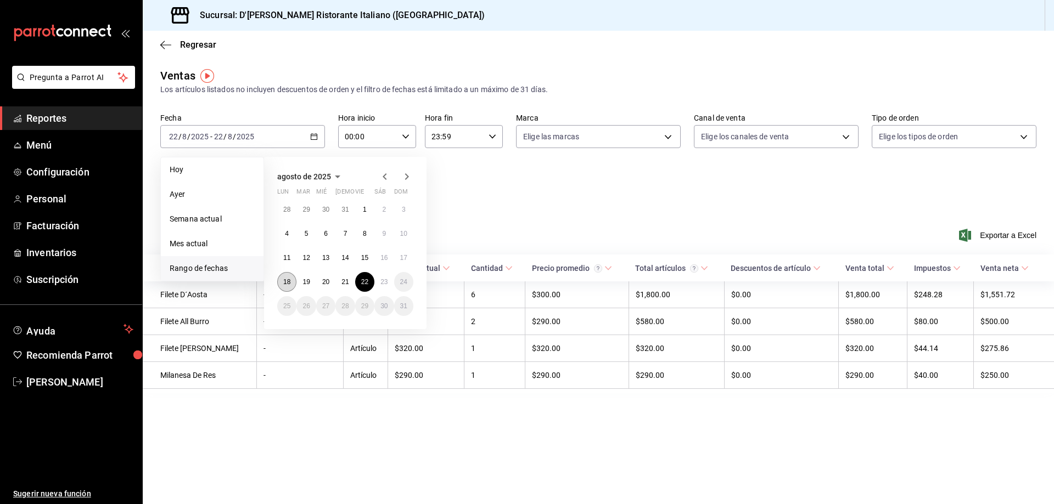
click at [284, 278] on button "18" at bounding box center [286, 282] width 19 height 20
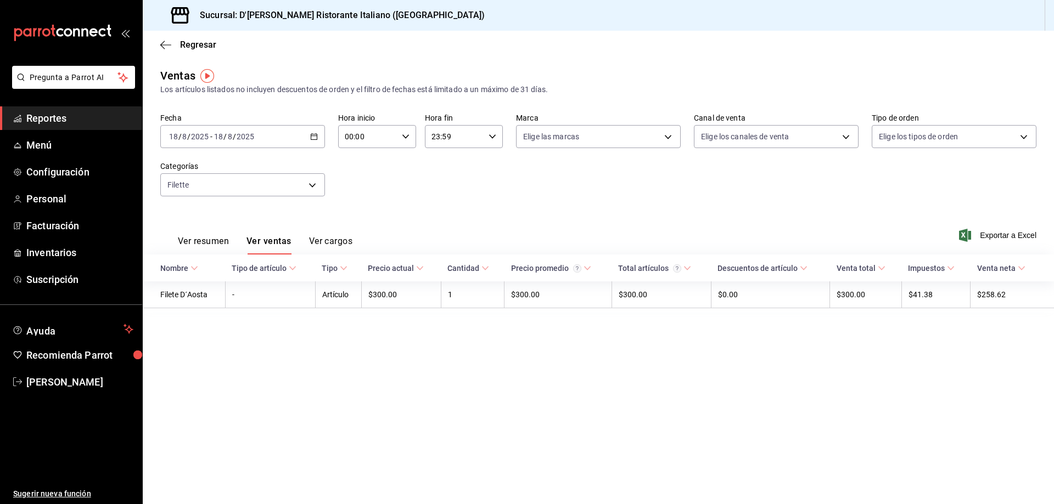
click at [313, 137] on icon "button" at bounding box center [314, 137] width 8 height 8
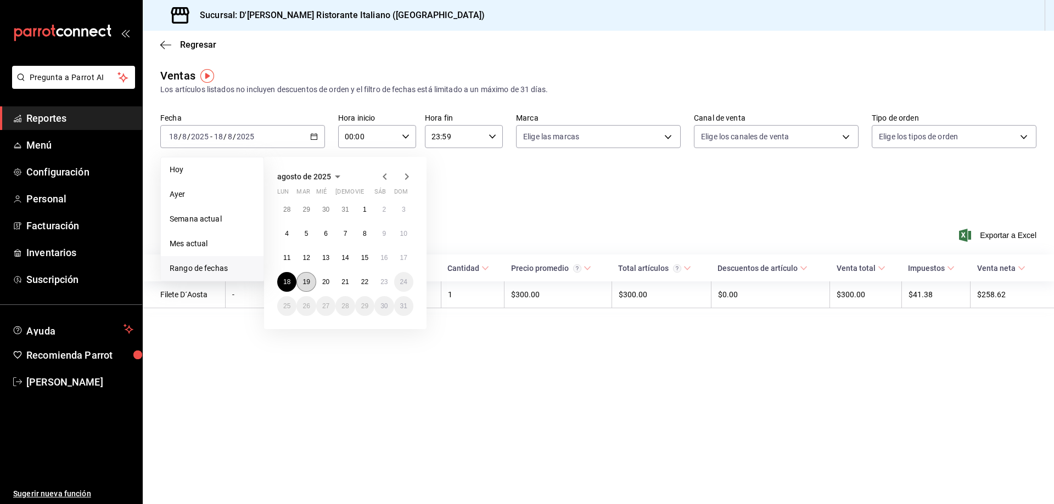
click at [305, 281] on abbr "19" at bounding box center [305, 282] width 7 height 8
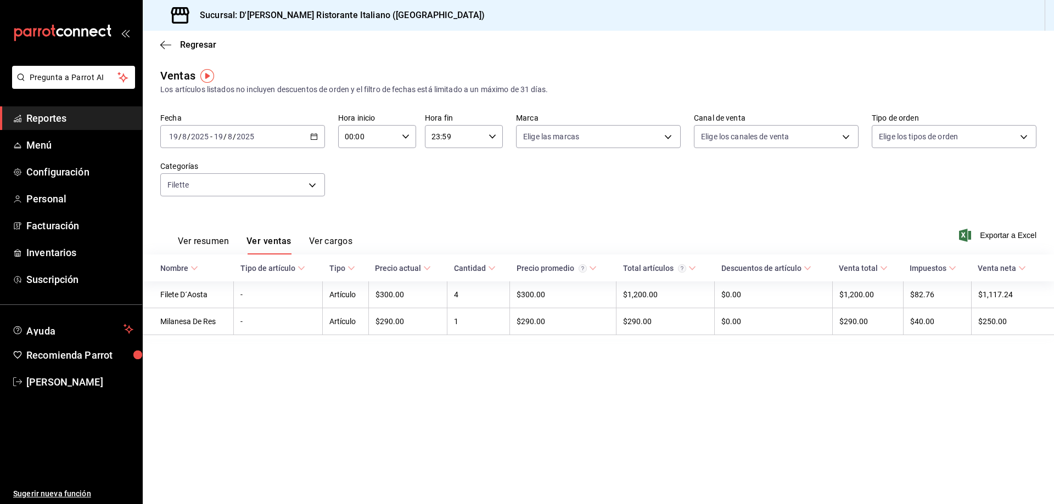
click at [312, 131] on div "2025-08-19 19 / 8 / 2025 - 2025-08-19 19 / 8 / 2025" at bounding box center [242, 136] width 165 height 23
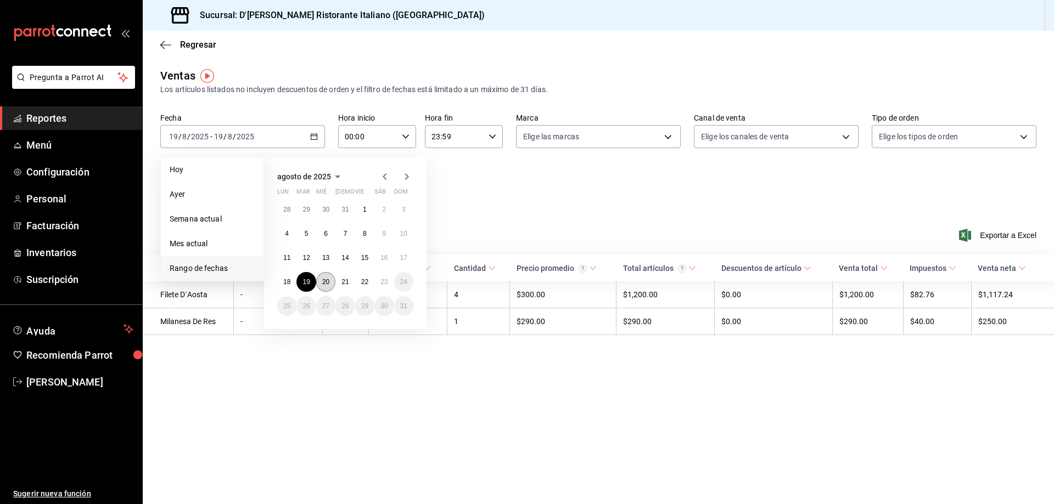
click at [319, 279] on button "20" at bounding box center [325, 282] width 19 height 20
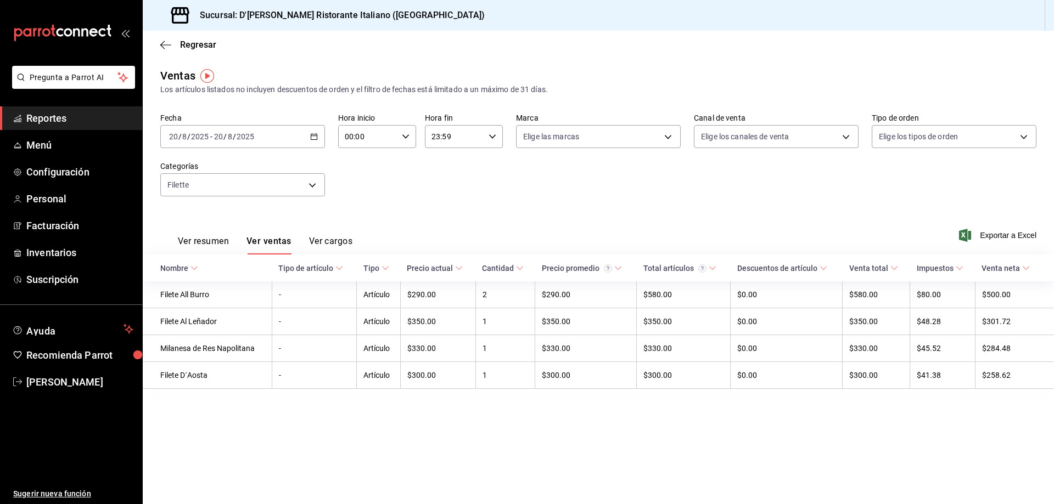
click at [314, 136] on icon "button" at bounding box center [314, 137] width 8 height 8
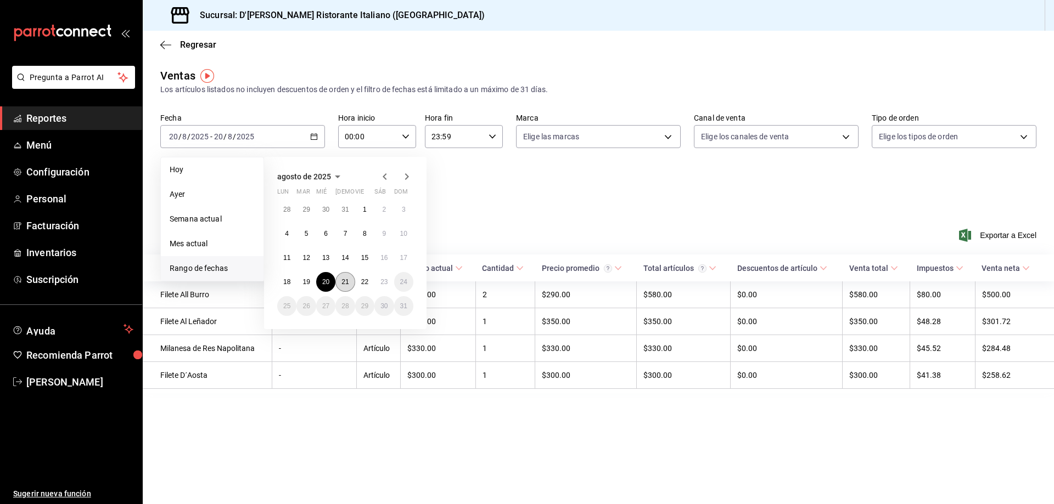
click at [345, 286] on button "21" at bounding box center [344, 282] width 19 height 20
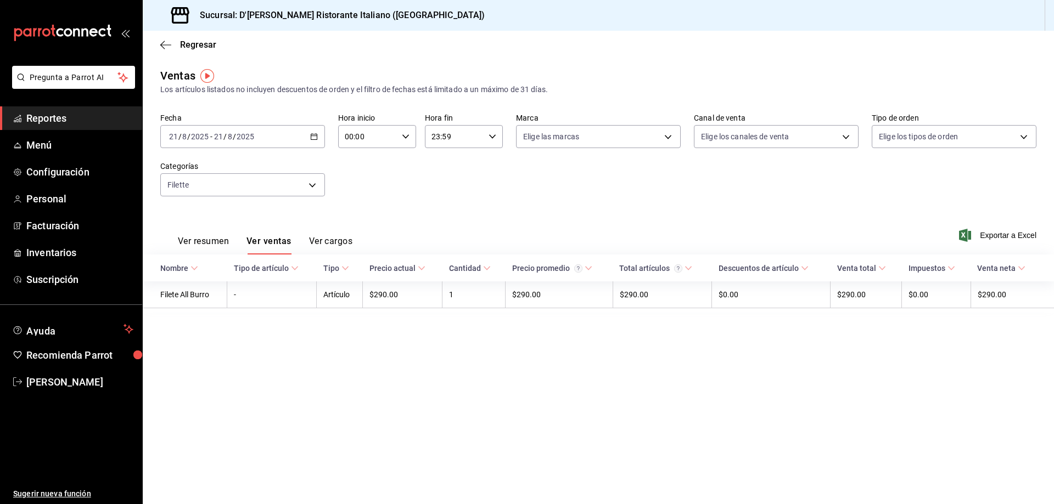
click at [312, 136] on \(Stroke\) "button" at bounding box center [314, 136] width 6 height 1
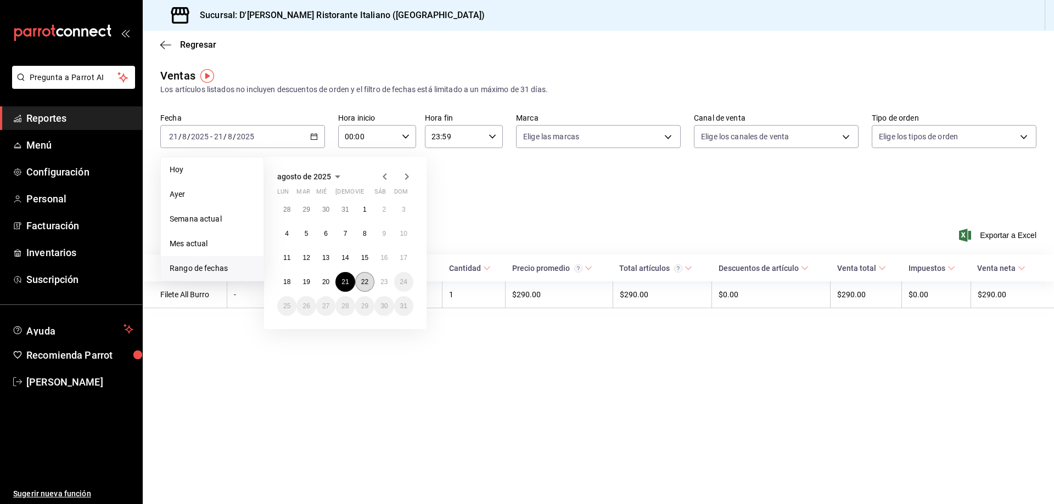
click at [367, 288] on button "22" at bounding box center [364, 282] width 19 height 20
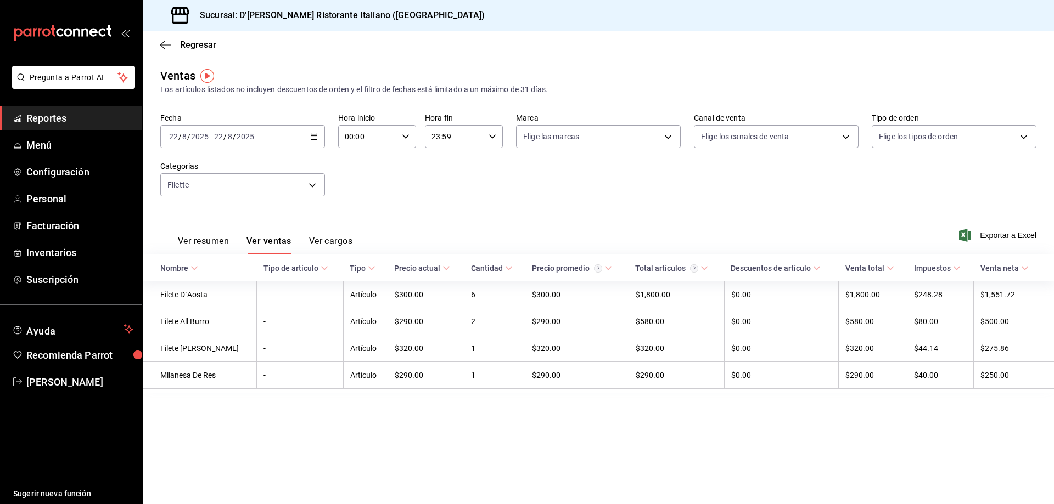
click at [313, 129] on div "2025-08-22 22 / 8 / 2025 - 2025-08-22 22 / 8 / 2025" at bounding box center [242, 136] width 165 height 23
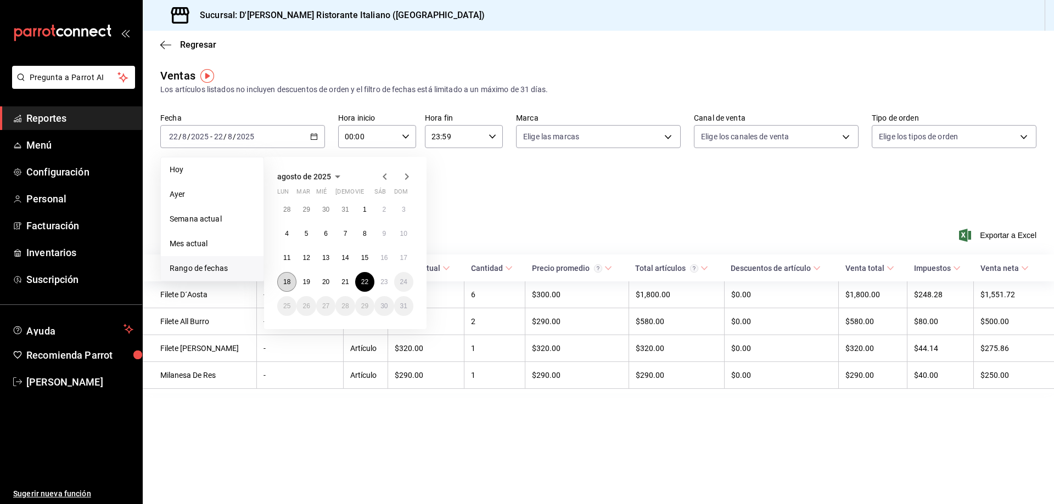
click at [291, 284] on button "18" at bounding box center [286, 282] width 19 height 20
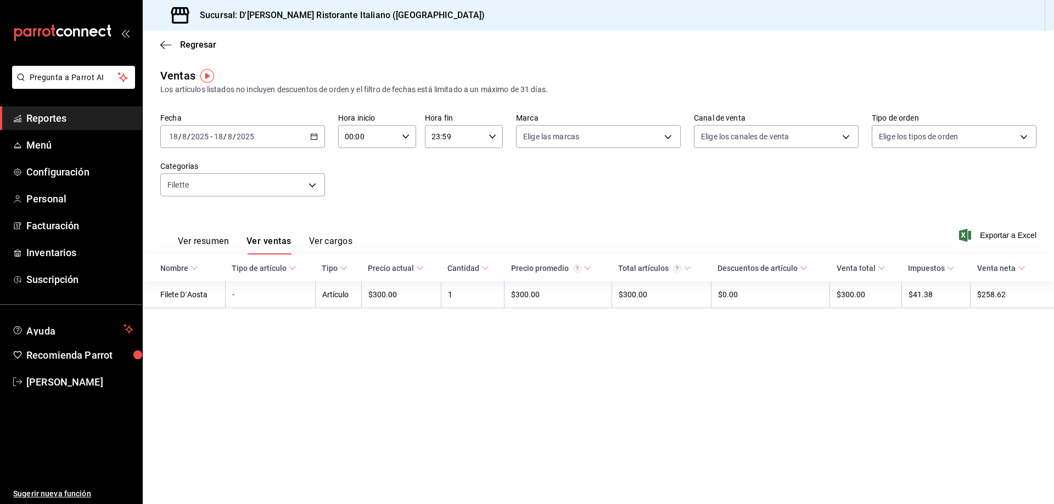
click at [315, 137] on icon "button" at bounding box center [314, 137] width 8 height 8
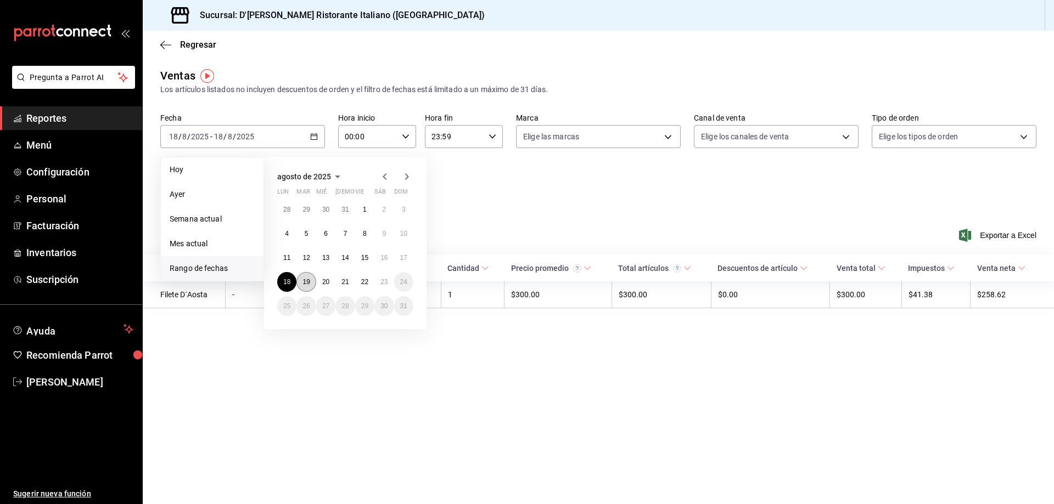
click at [308, 279] on abbr "19" at bounding box center [305, 282] width 7 height 8
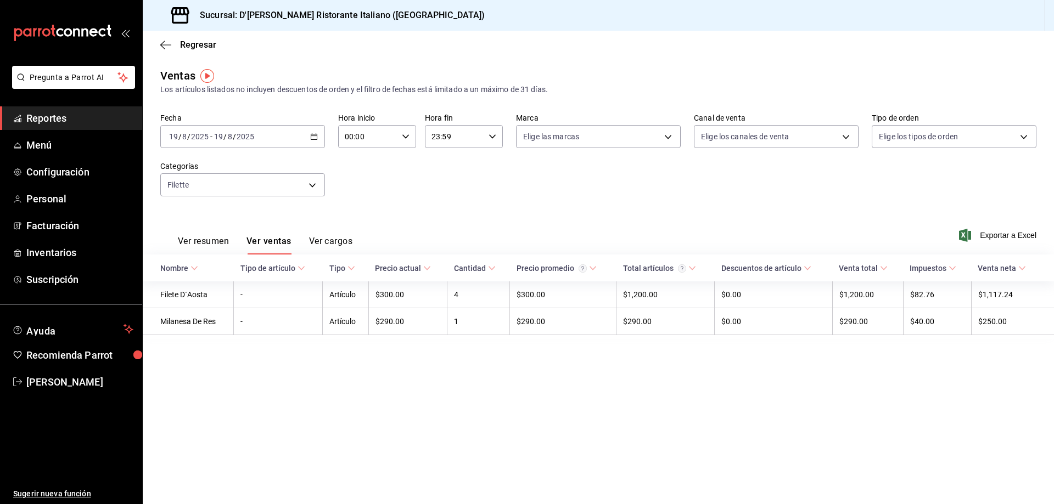
click at [316, 135] on icon "button" at bounding box center [314, 137] width 8 height 8
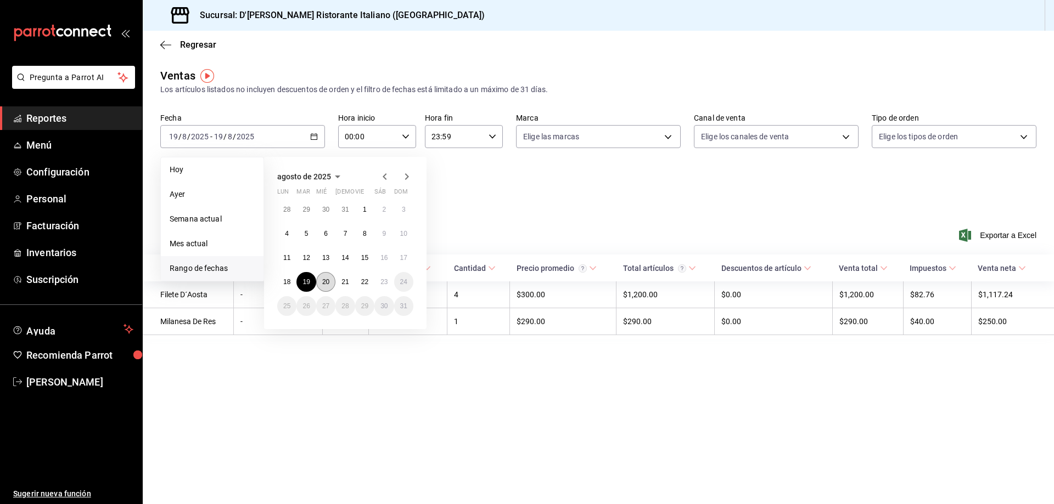
click at [328, 284] on abbr "20" at bounding box center [325, 282] width 7 height 8
click at [328, 284] on td "Artículo" at bounding box center [346, 294] width 46 height 27
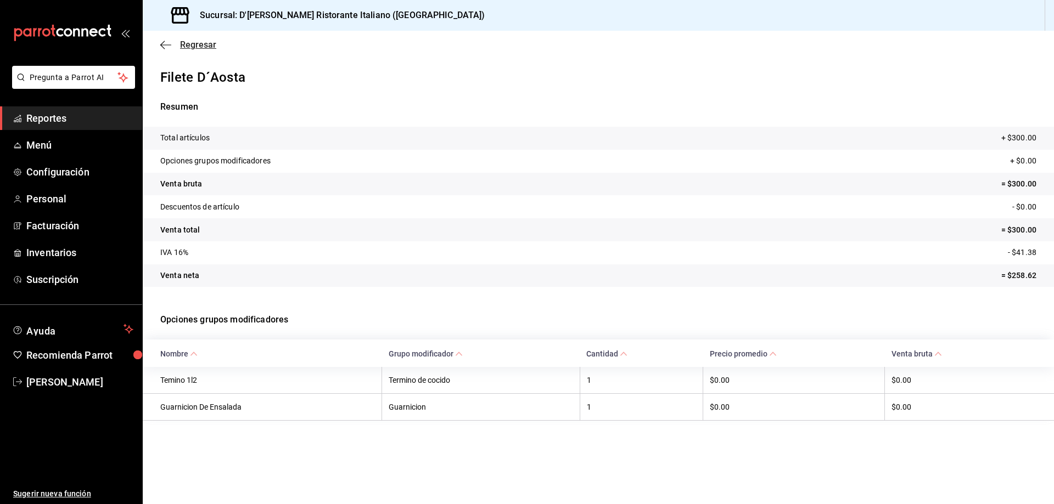
click at [178, 41] on span "Regresar" at bounding box center [188, 45] width 56 height 10
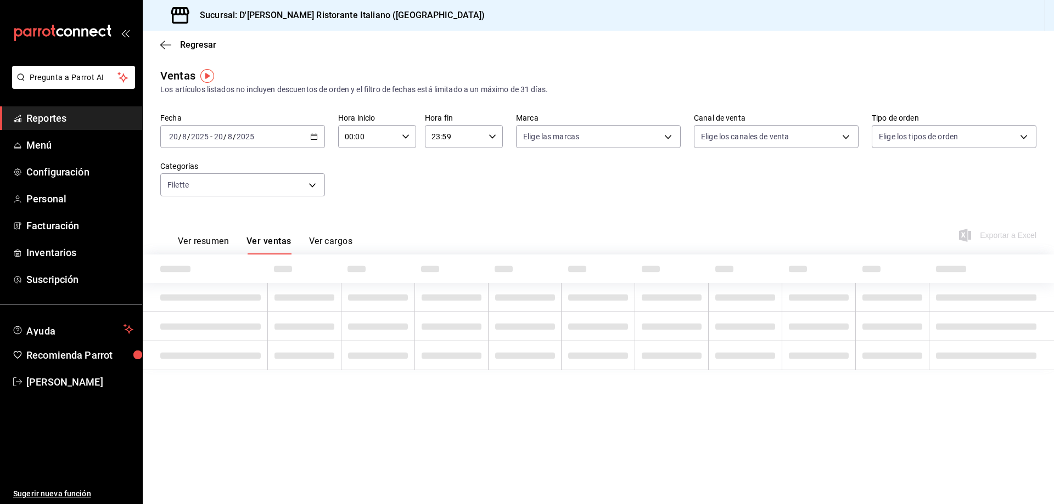
type input "25c25e0f-8b5c-48e9-b5ab-9a17beacec68"
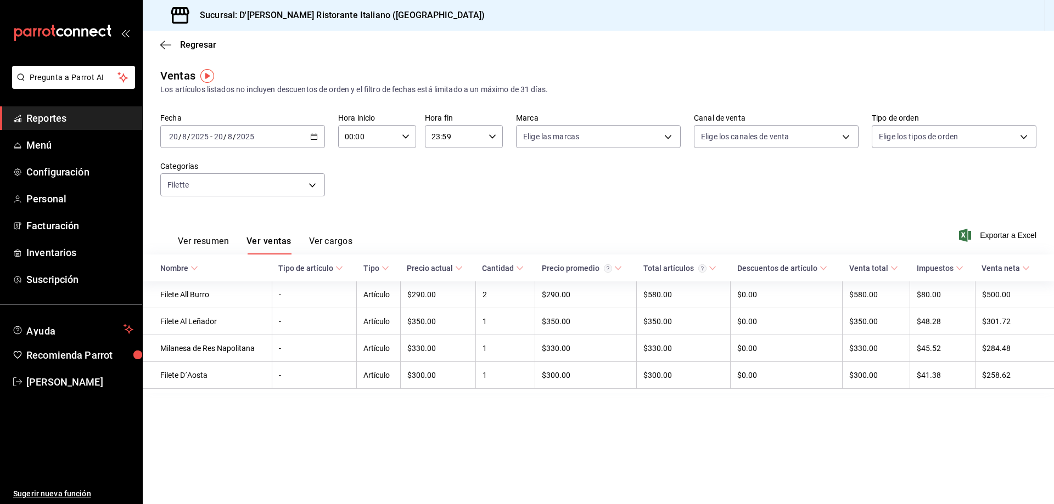
click at [314, 133] on icon "button" at bounding box center [314, 137] width 8 height 8
click at [238, 137] on input "2025" at bounding box center [245, 136] width 19 height 9
click at [314, 136] on icon "button" at bounding box center [314, 137] width 8 height 8
click at [216, 267] on span "Rango de fechas" at bounding box center [212, 269] width 85 height 12
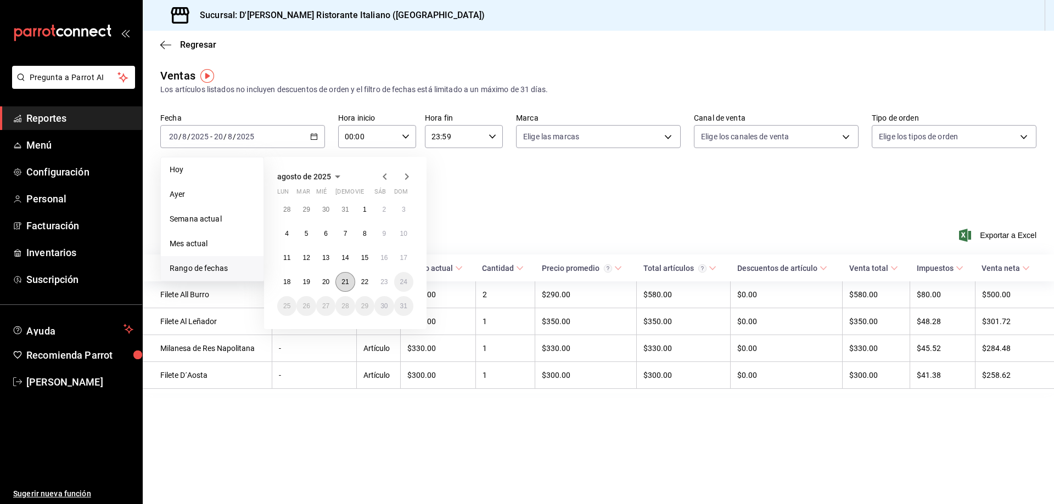
click at [346, 281] on abbr "21" at bounding box center [344, 282] width 7 height 8
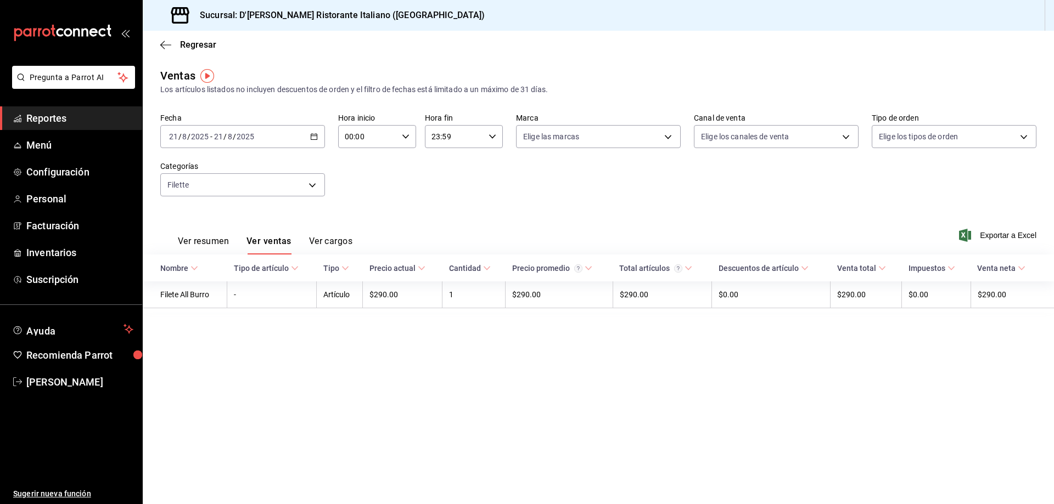
click at [312, 136] on \(Stroke\) "button" at bounding box center [314, 136] width 6 height 1
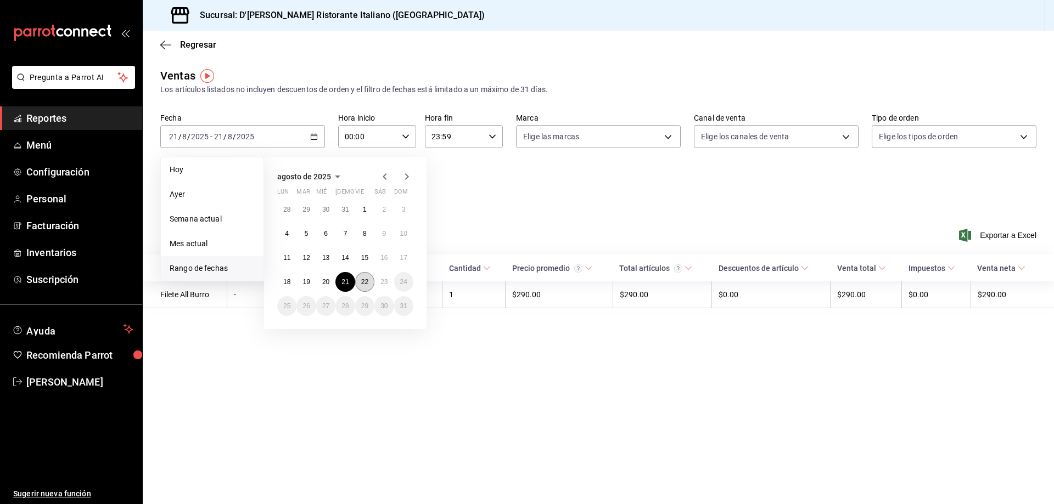
click at [366, 279] on abbr "22" at bounding box center [364, 282] width 7 height 8
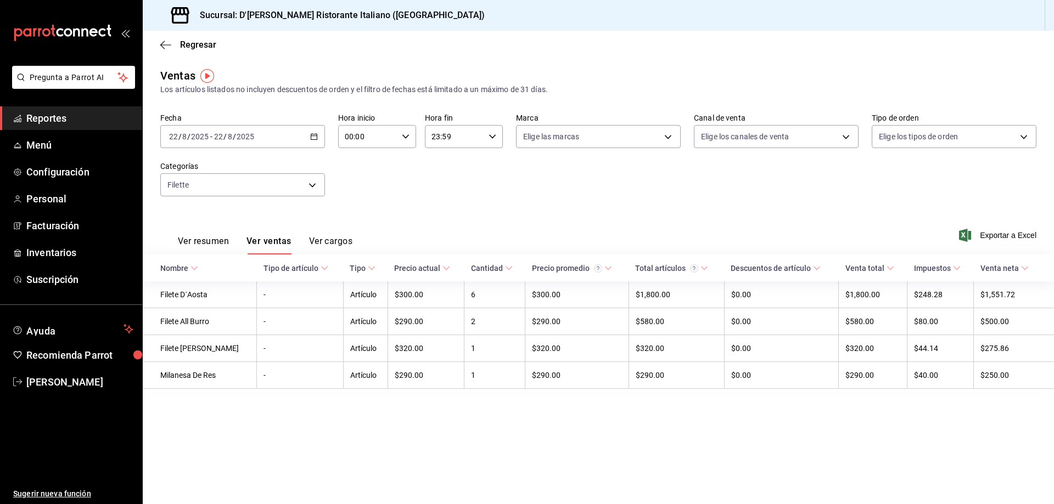
click at [299, 40] on div "Regresar" at bounding box center [598, 45] width 911 height 28
click at [38, 256] on span "Inventarios" at bounding box center [79, 252] width 107 height 15
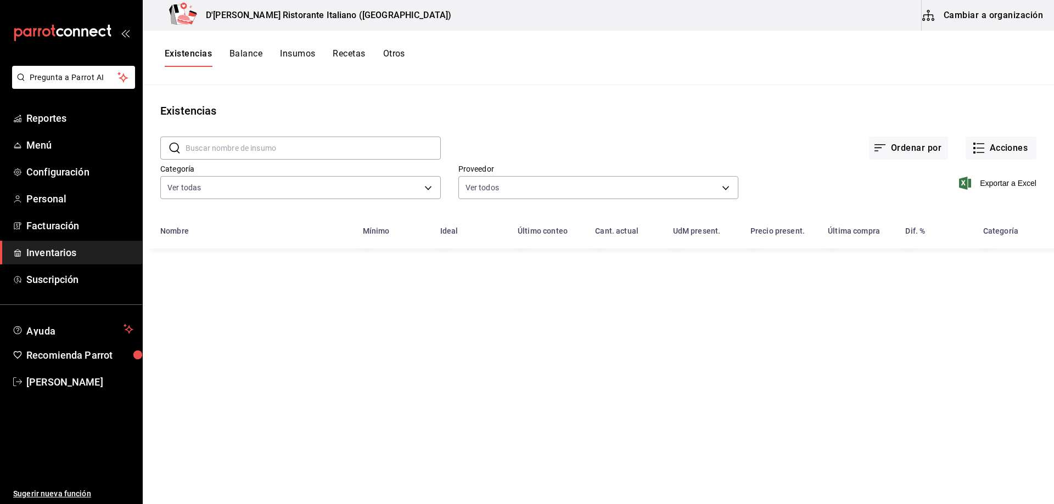
click at [278, 145] on input "text" at bounding box center [312, 148] width 255 height 22
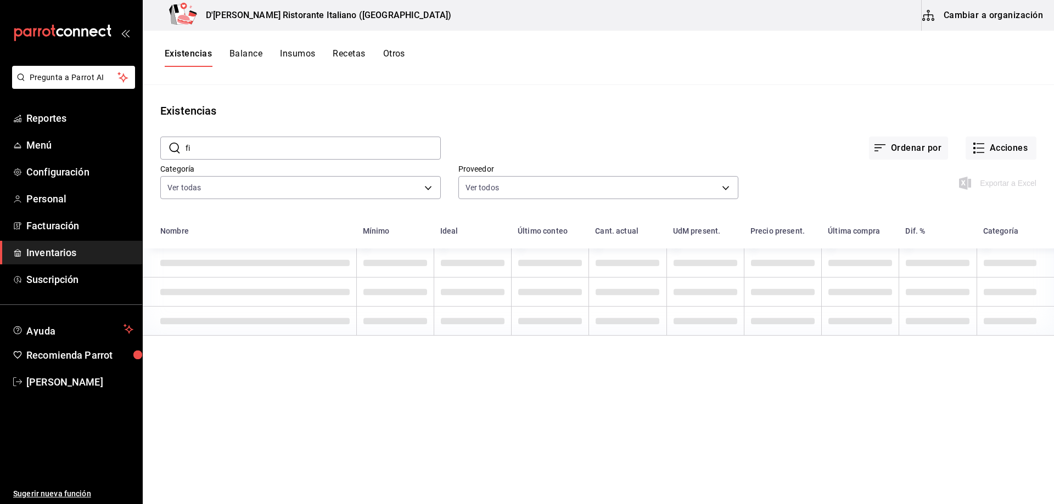
type input "fil"
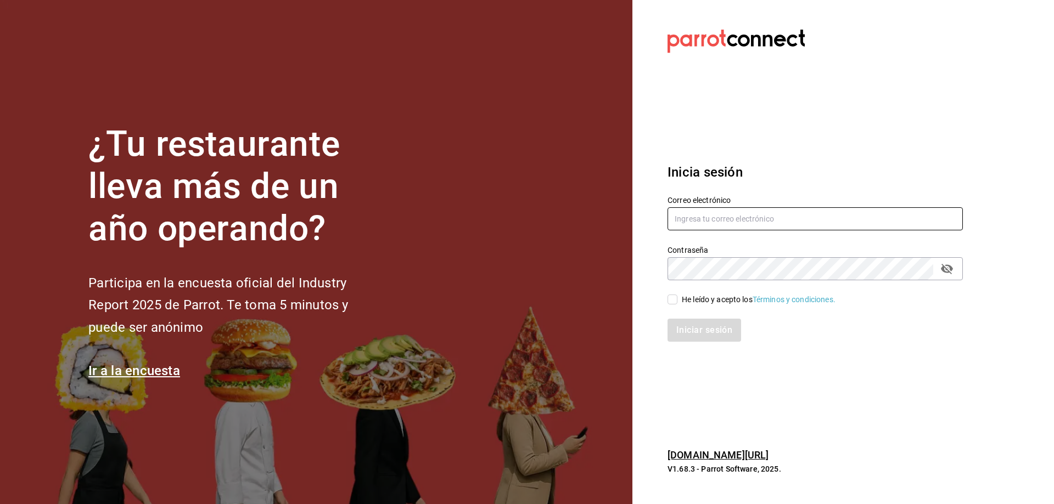
type input "[EMAIL_ADDRESS][DOMAIN_NAME]"
click at [673, 301] on input "He leído y acepto los Términos y condiciones." at bounding box center [672, 300] width 10 height 10
checkbox input "true"
click at [691, 329] on button "Iniciar sesión" at bounding box center [704, 330] width 75 height 23
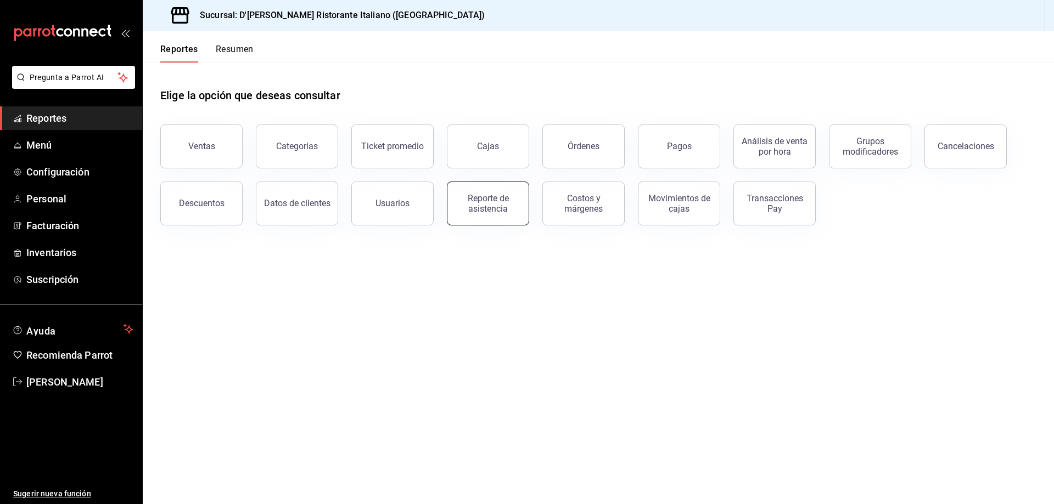
click at [491, 200] on div "Reporte de asistencia" at bounding box center [488, 203] width 68 height 21
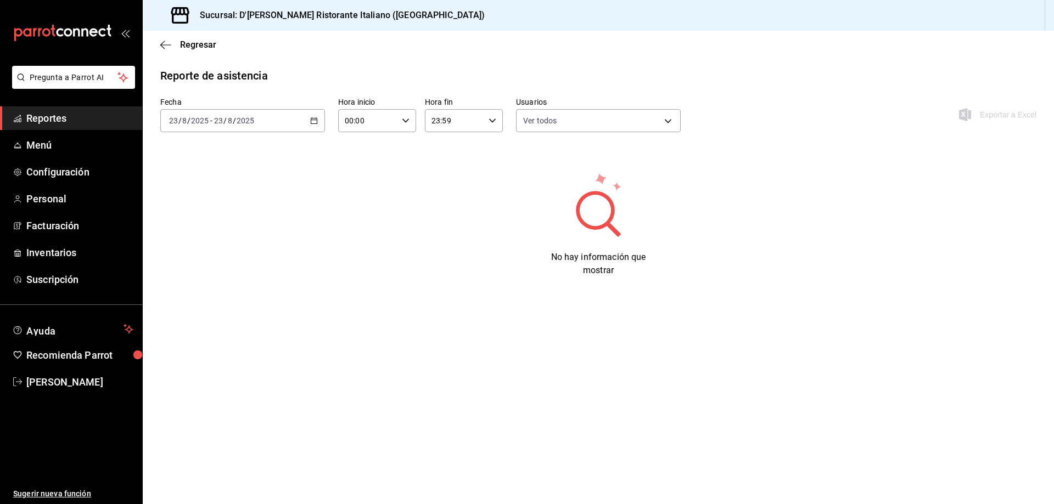
type input "fbaa1dcd-9b1b-42d3-8417-c392ee4ac69c,c847f7ff-4ec8-4711-b402-dbc889304ff0,82cd9…"
click at [201, 44] on span "Regresar" at bounding box center [198, 45] width 36 height 10
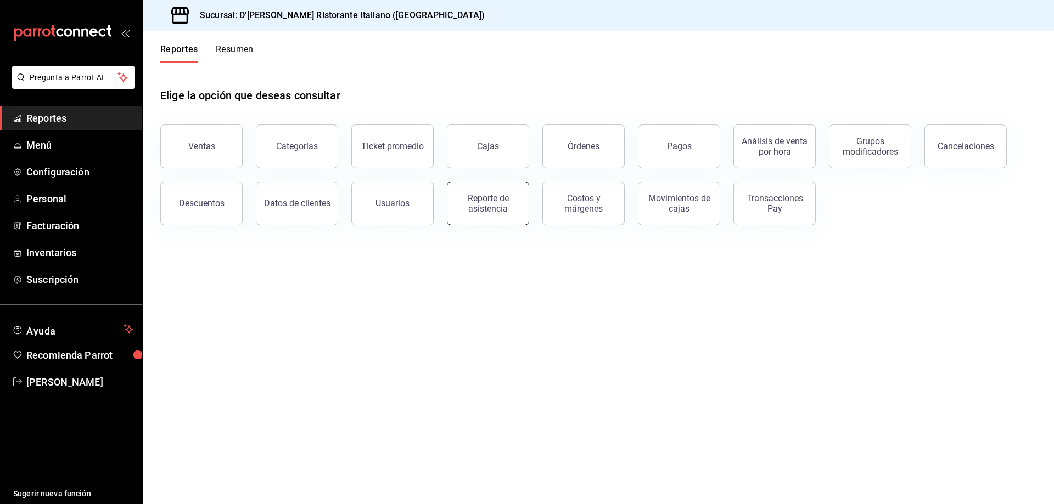
click at [478, 210] on div "Reporte de asistencia" at bounding box center [488, 203] width 68 height 21
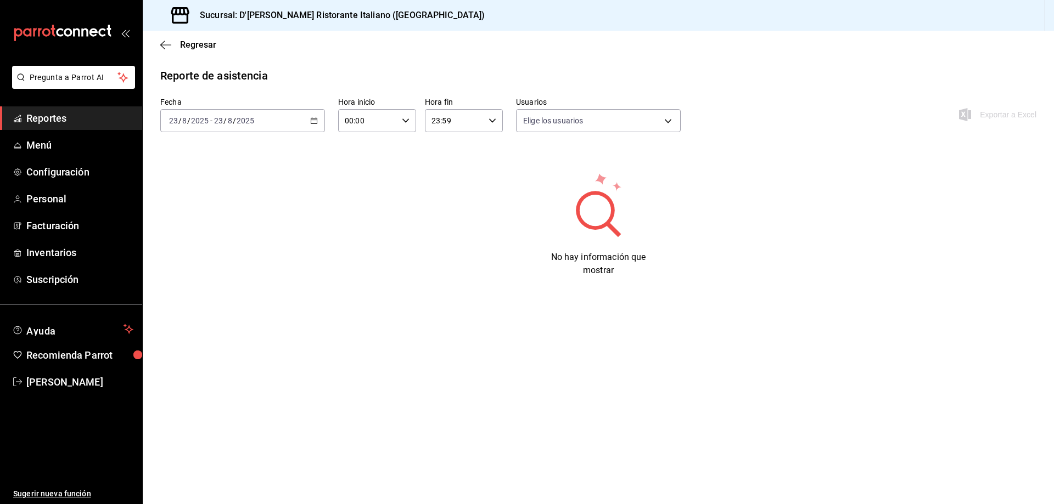
type input "fbaa1dcd-9b1b-42d3-8417-c392ee4ac69c,c847f7ff-4ec8-4711-b402-dbc889304ff0,82cd9…"
click at [179, 43] on span "Regresar" at bounding box center [188, 45] width 56 height 10
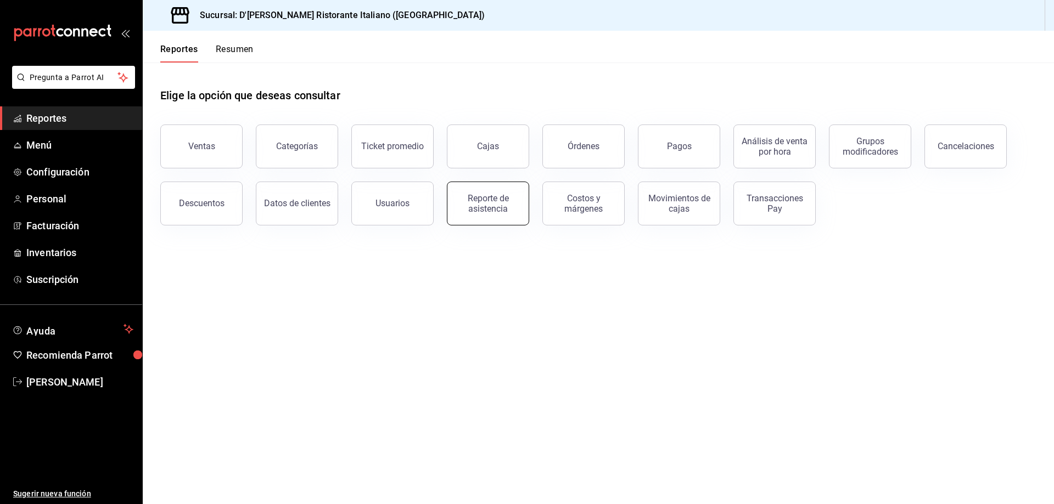
click at [492, 205] on div "Reporte de asistencia" at bounding box center [488, 203] width 68 height 21
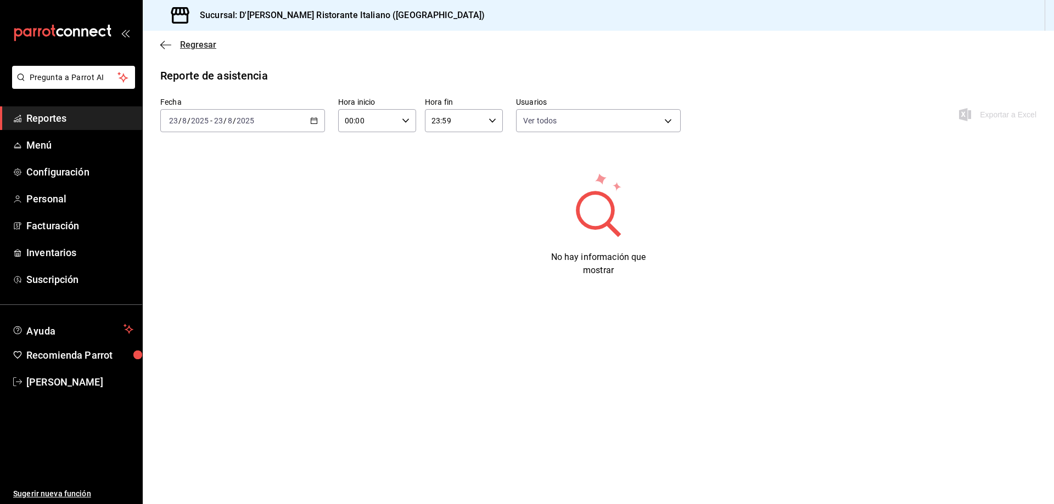
click at [187, 46] on span "Regresar" at bounding box center [198, 45] width 36 height 10
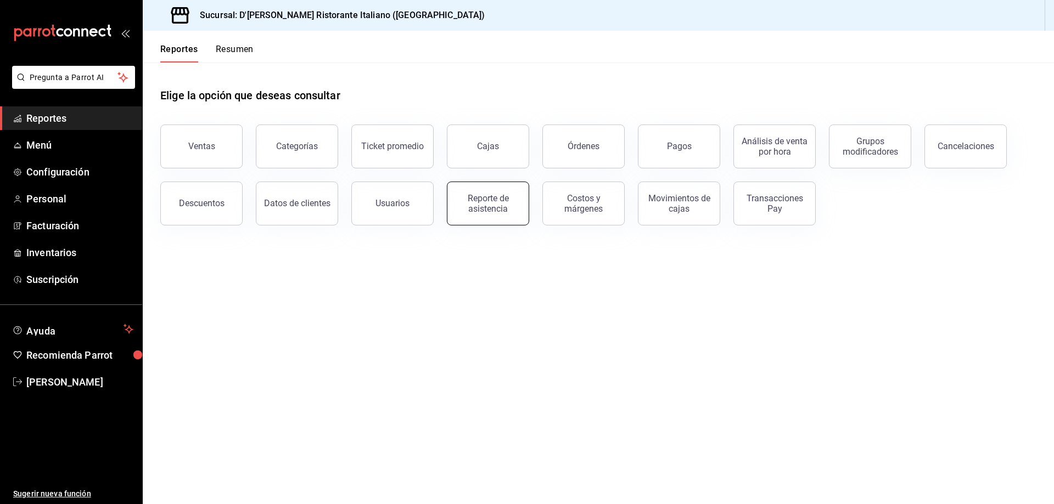
click at [480, 202] on div "Reporte de asistencia" at bounding box center [488, 203] width 68 height 21
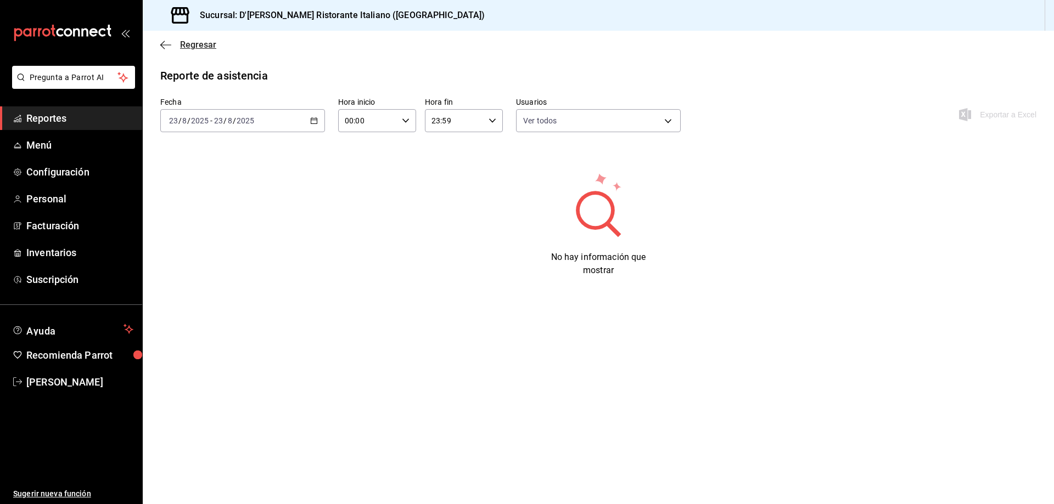
click at [192, 46] on span "Regresar" at bounding box center [198, 45] width 36 height 10
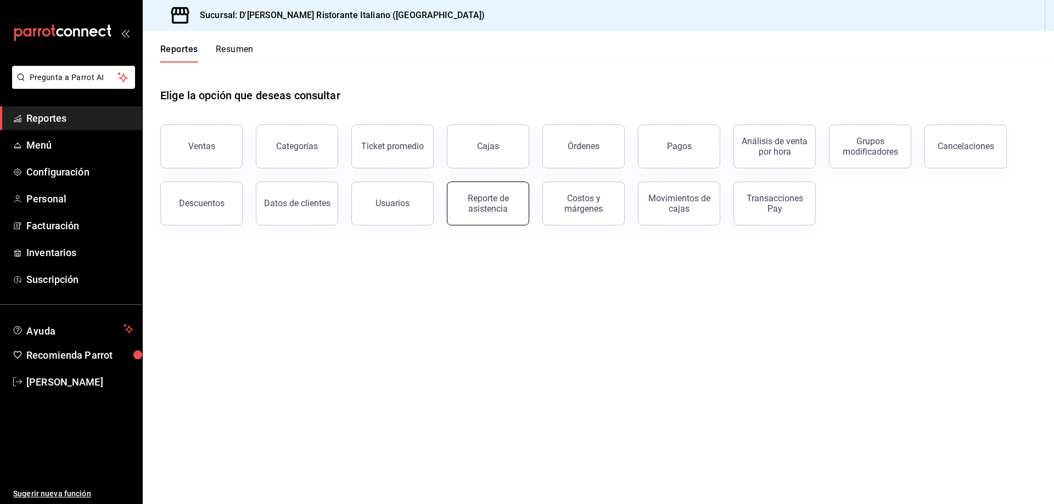
click at [465, 210] on div "Reporte de asistencia" at bounding box center [488, 203] width 68 height 21
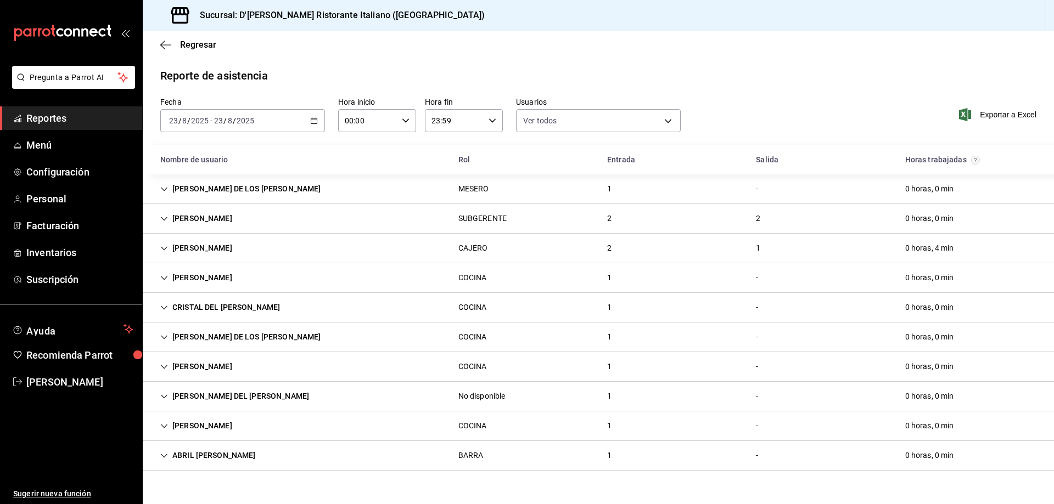
click at [62, 122] on span "Reportes" at bounding box center [79, 118] width 107 height 15
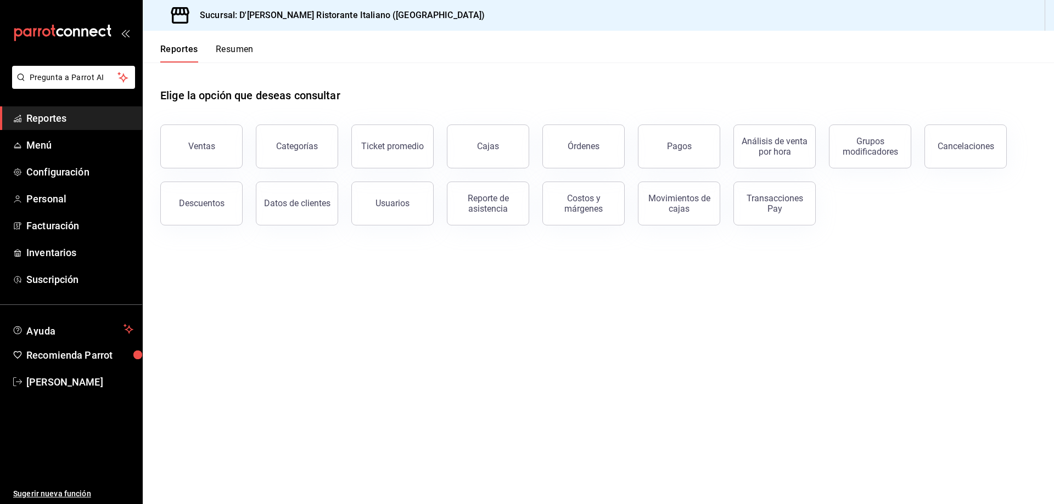
click at [192, 145] on div "Ventas" at bounding box center [201, 146] width 27 height 10
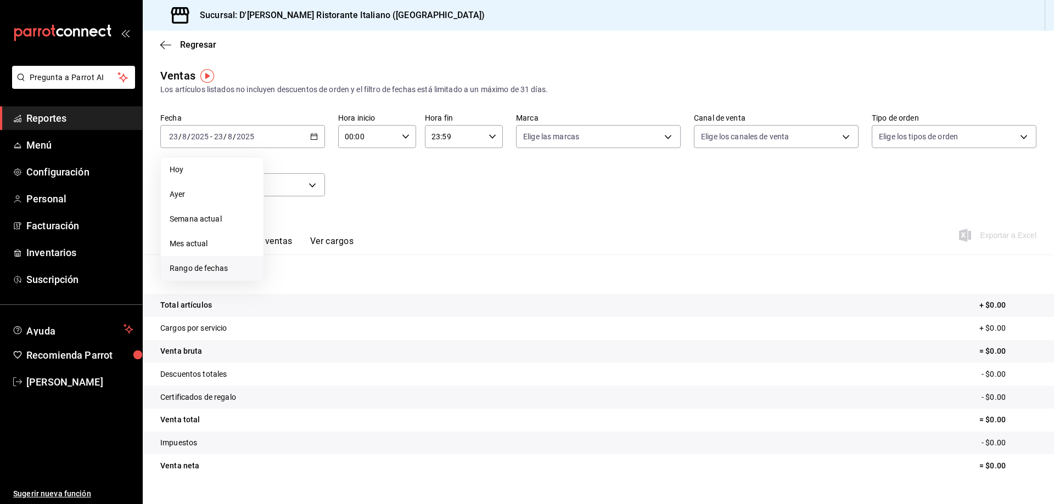
click at [225, 266] on span "Rango de fechas" at bounding box center [212, 269] width 85 height 12
click at [363, 279] on abbr "22" at bounding box center [364, 282] width 7 height 8
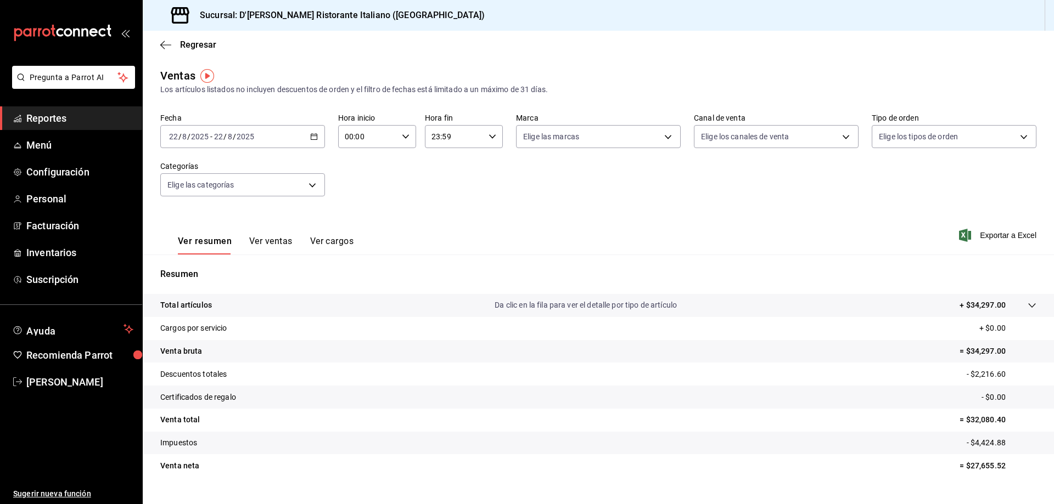
click at [268, 242] on button "Ver ventas" at bounding box center [270, 245] width 43 height 19
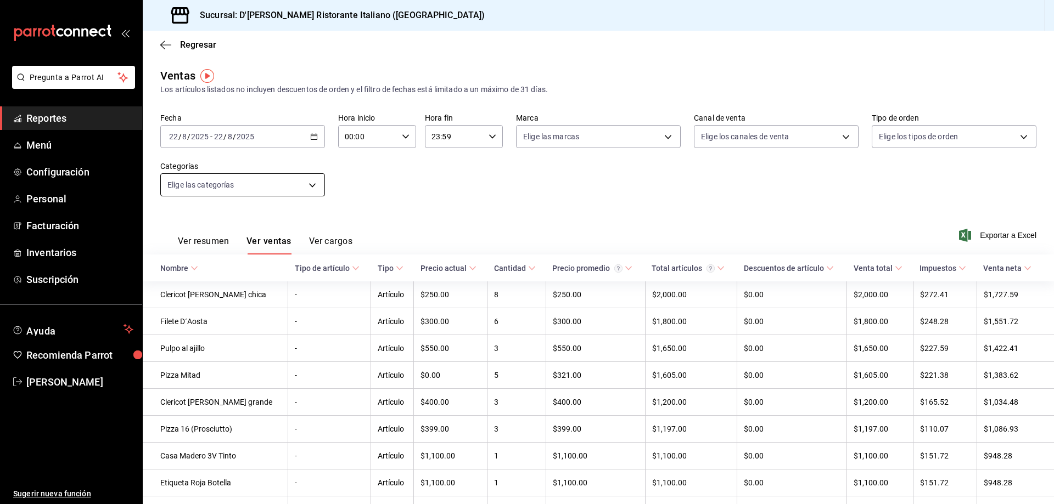
click at [309, 186] on body "Pregunta a Parrot AI Reportes Menú Configuración Personal Facturación Inventari…" at bounding box center [527, 252] width 1054 height 504
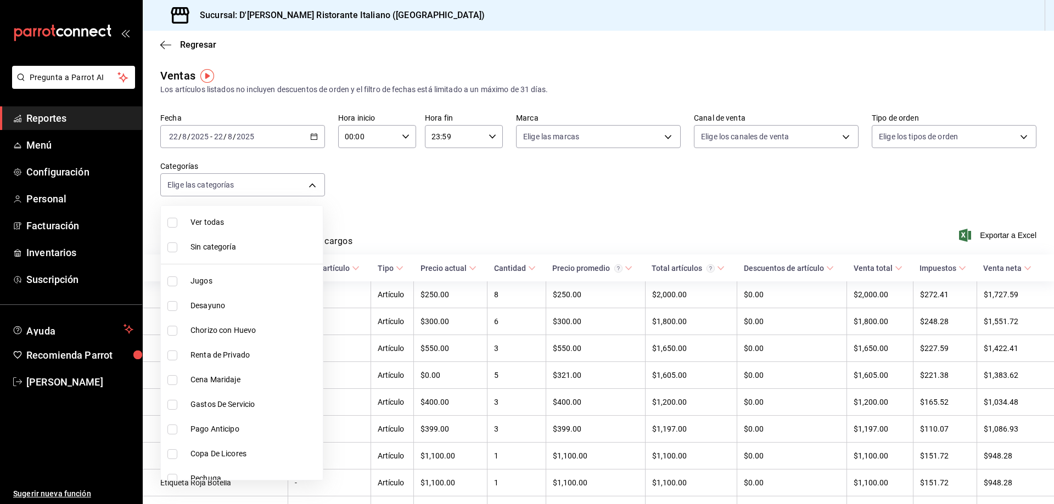
click at [409, 201] on div at bounding box center [527, 252] width 1054 height 504
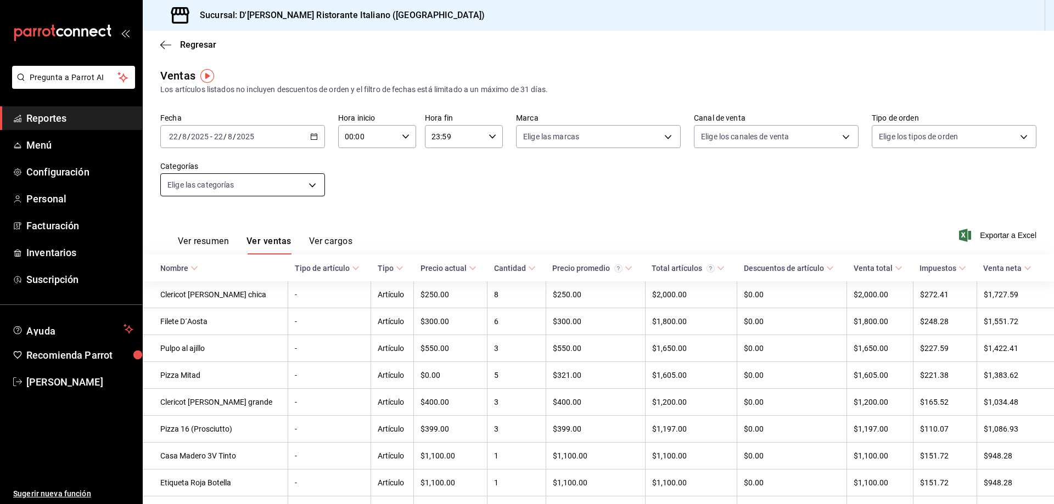
click at [314, 182] on body "Pregunta a Parrot AI Reportes Menú Configuración Personal Facturación Inventari…" at bounding box center [527, 252] width 1054 height 504
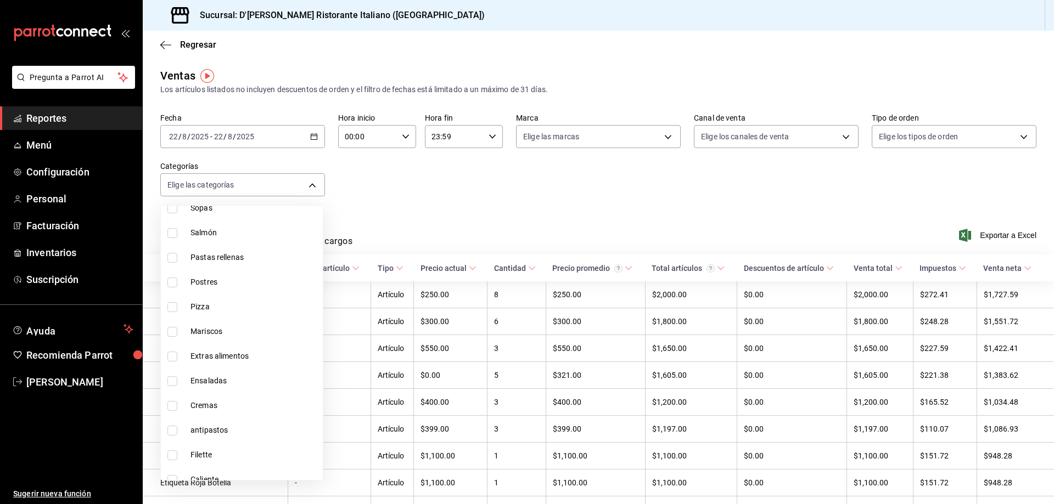
scroll to position [494, 0]
click at [215, 435] on span "Filette" at bounding box center [254, 430] width 128 height 12
type input "25c25e0f-8b5c-48e9-b5ab-9a17beacec68"
checkbox input "true"
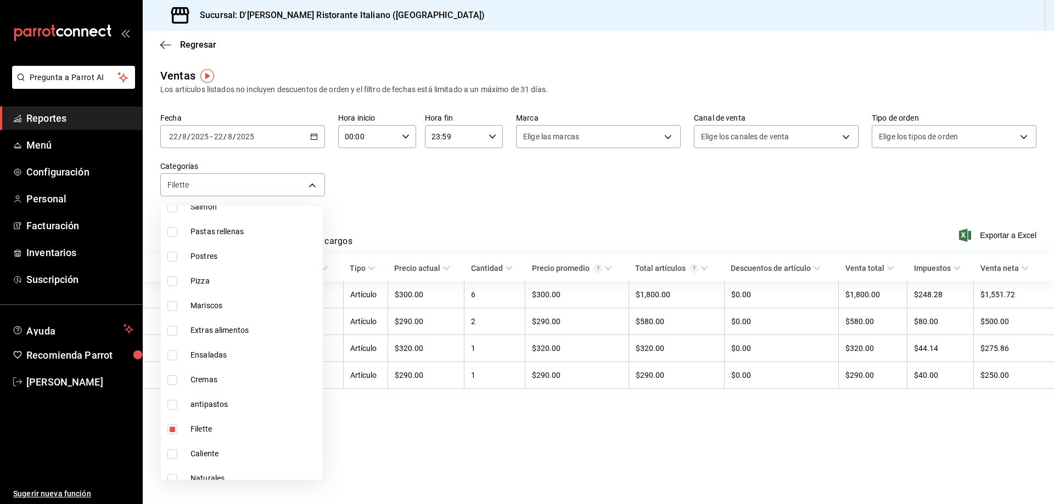
click at [419, 195] on div at bounding box center [527, 252] width 1054 height 504
